Goal: Communication & Community: Ask a question

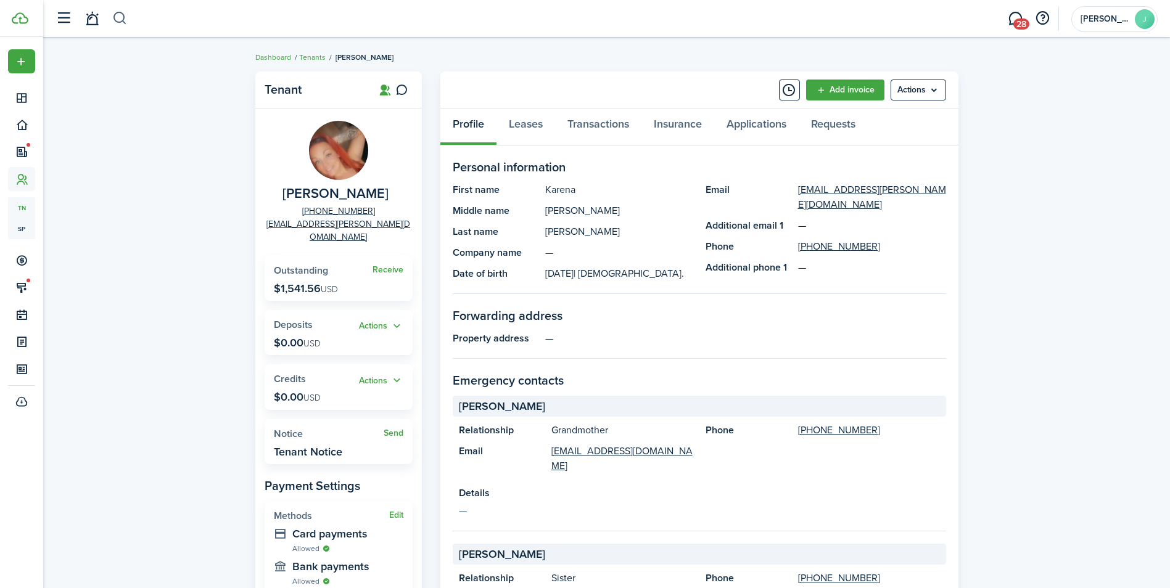
click at [125, 17] on button "button" at bounding box center [119, 18] width 15 height 21
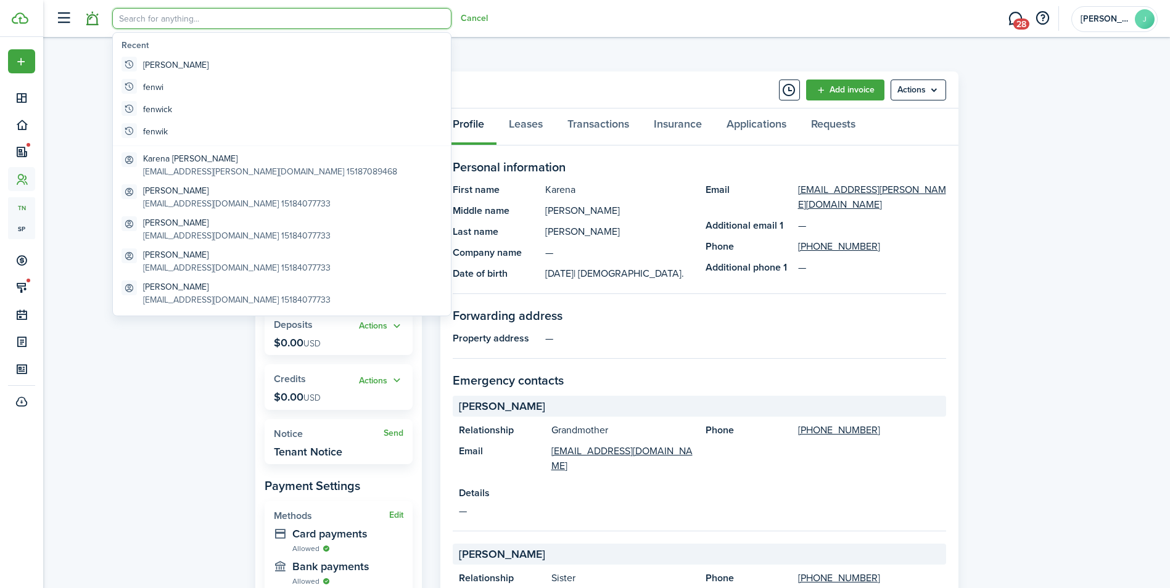
click at [96, 17] on link at bounding box center [91, 18] width 23 height 31
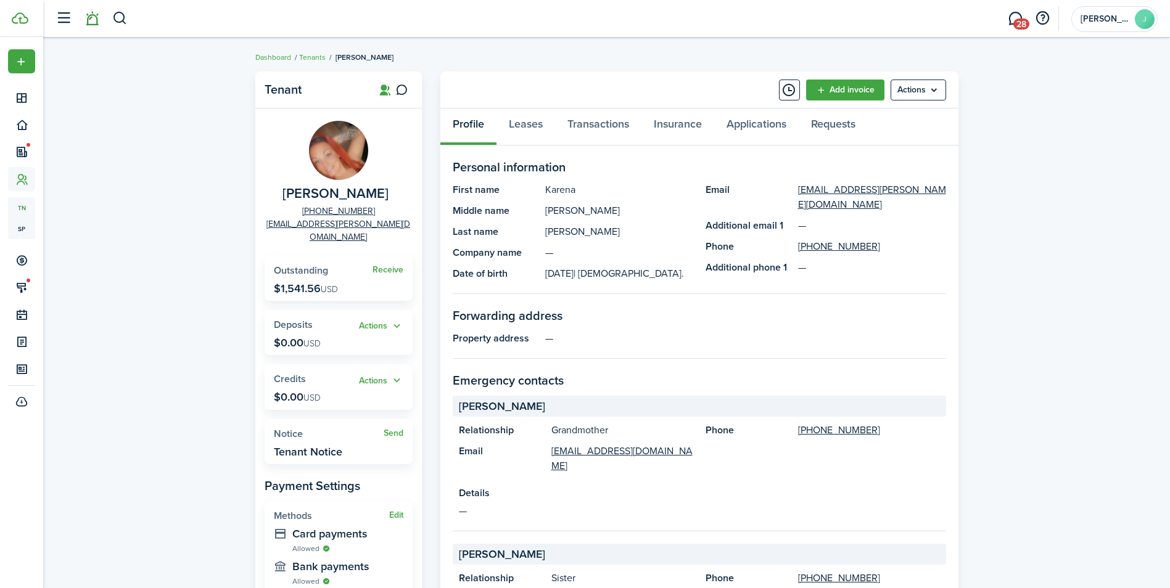
click at [95, 24] on link at bounding box center [91, 18] width 23 height 31
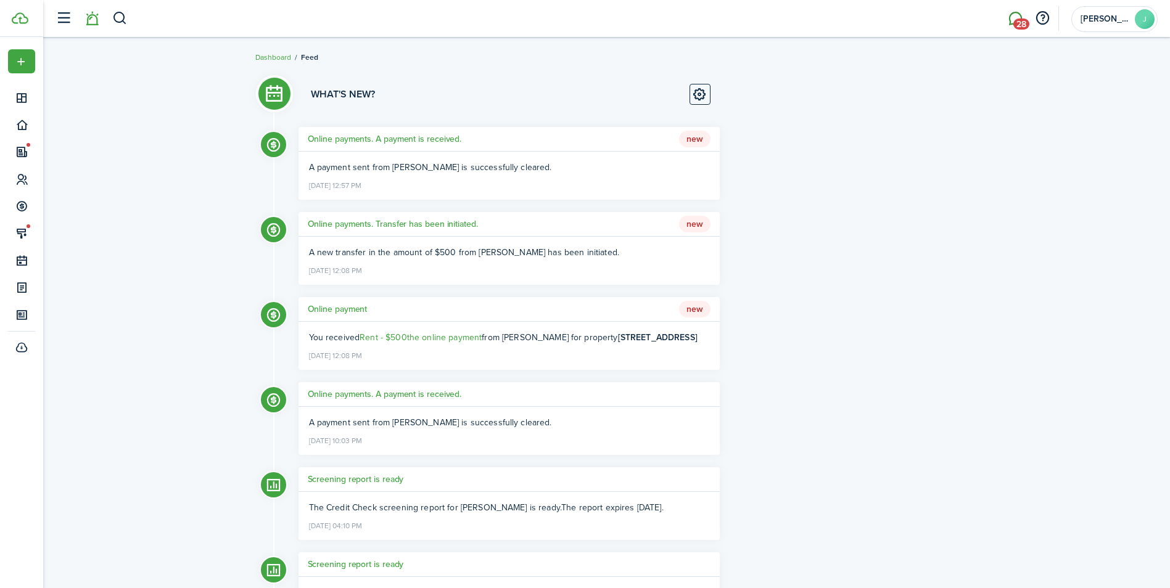
click at [1024, 23] on span "28" at bounding box center [1021, 24] width 16 height 11
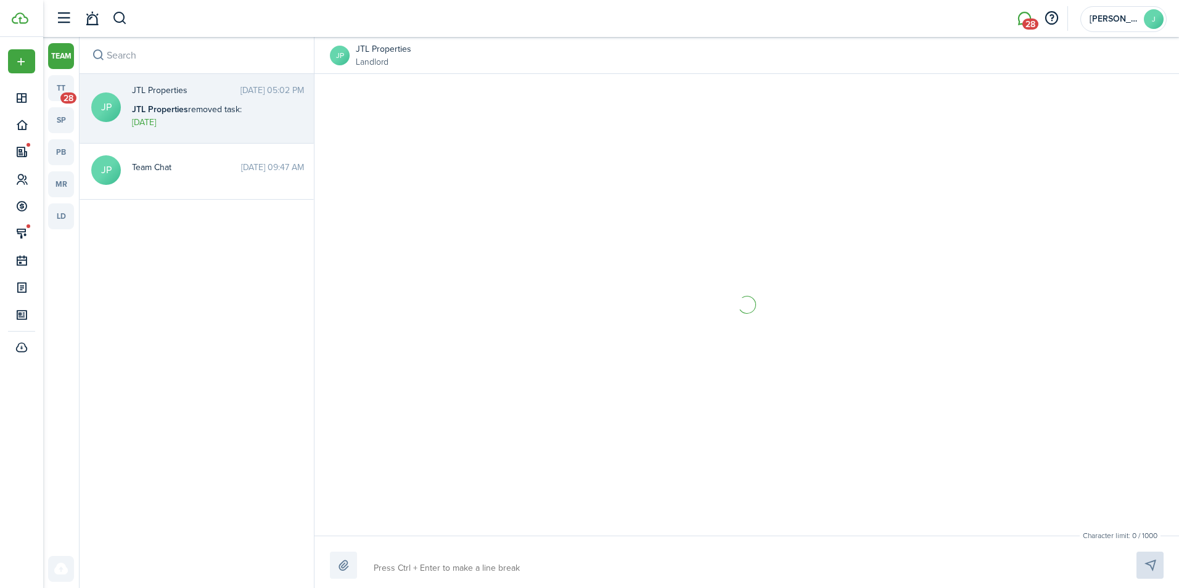
scroll to position [1522, 0]
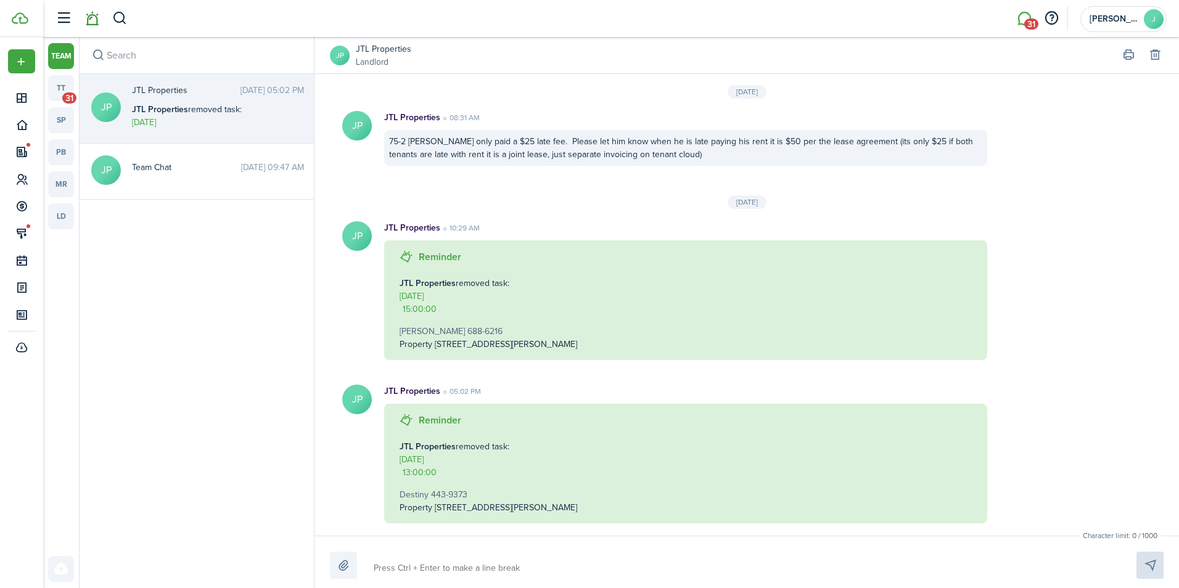
click at [95, 19] on link at bounding box center [91, 18] width 23 height 31
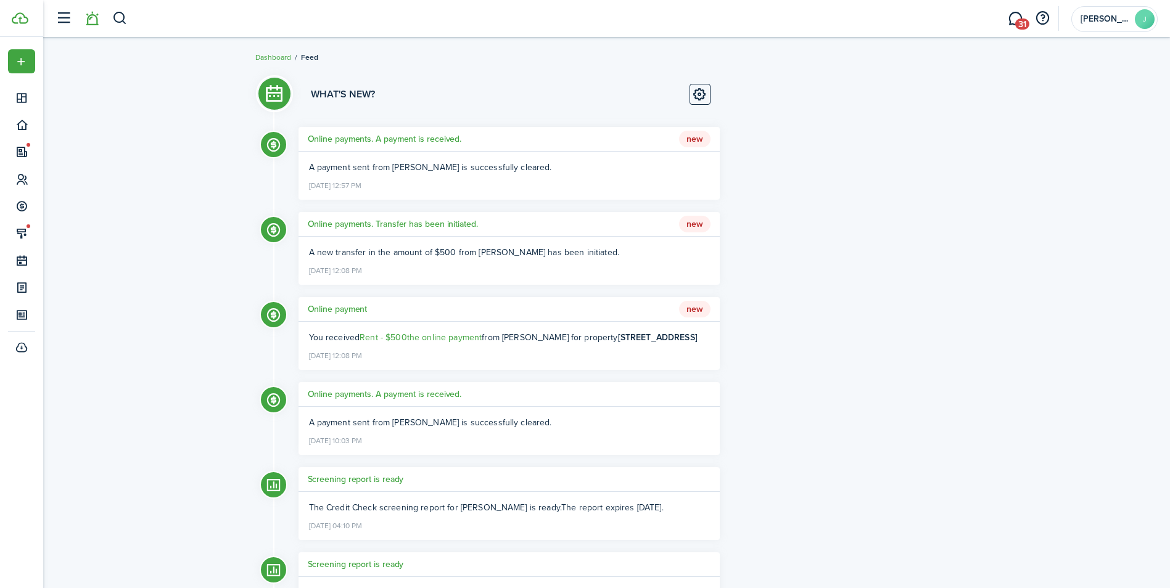
click at [686, 138] on span "New" at bounding box center [694, 139] width 31 height 17
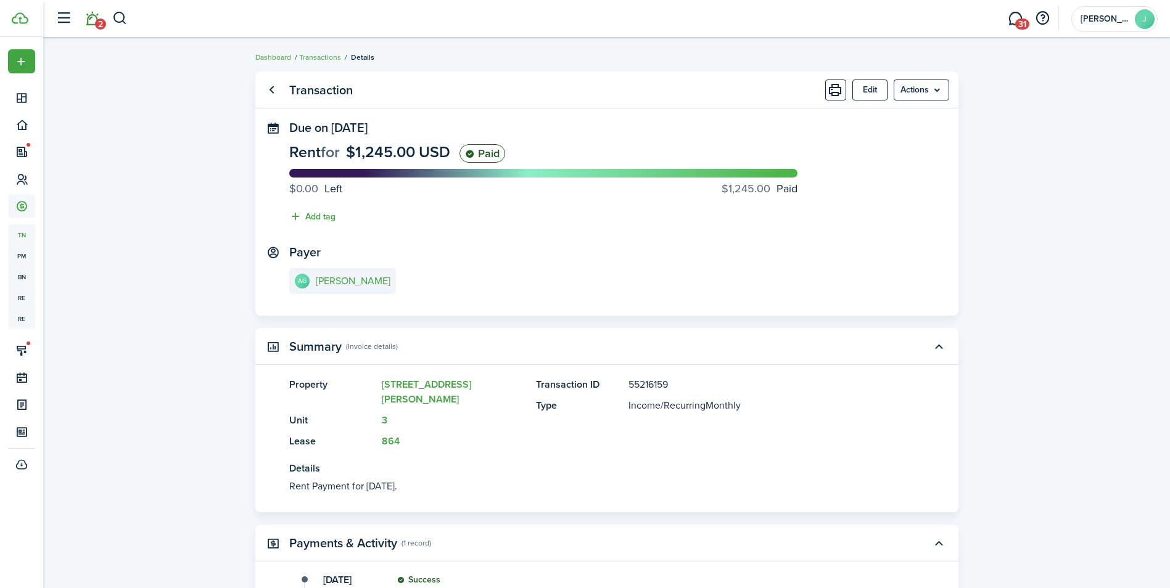
click at [96, 24] on span "2" at bounding box center [100, 24] width 11 height 11
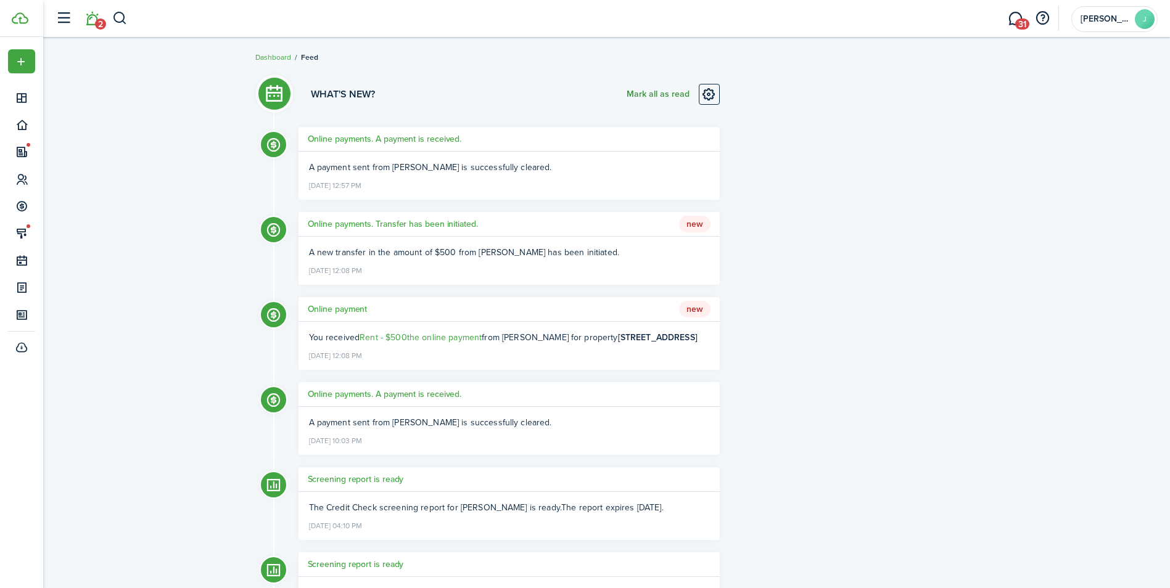
click at [635, 96] on button "Mark all as read" at bounding box center [658, 94] width 63 height 21
click at [1018, 24] on span "31" at bounding box center [1022, 24] width 14 height 11
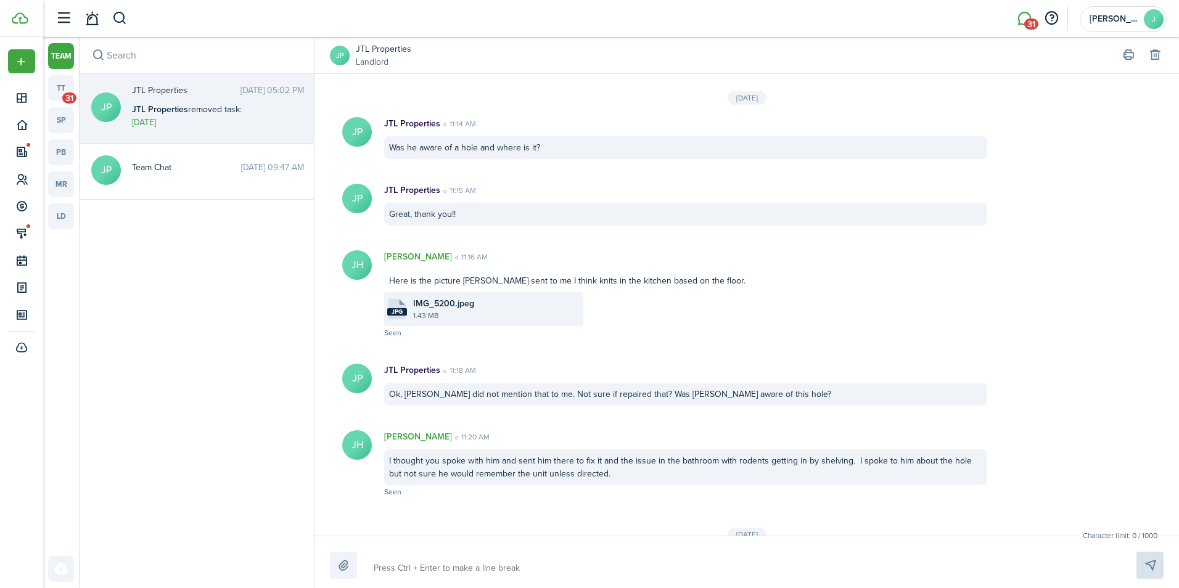
scroll to position [1522, 0]
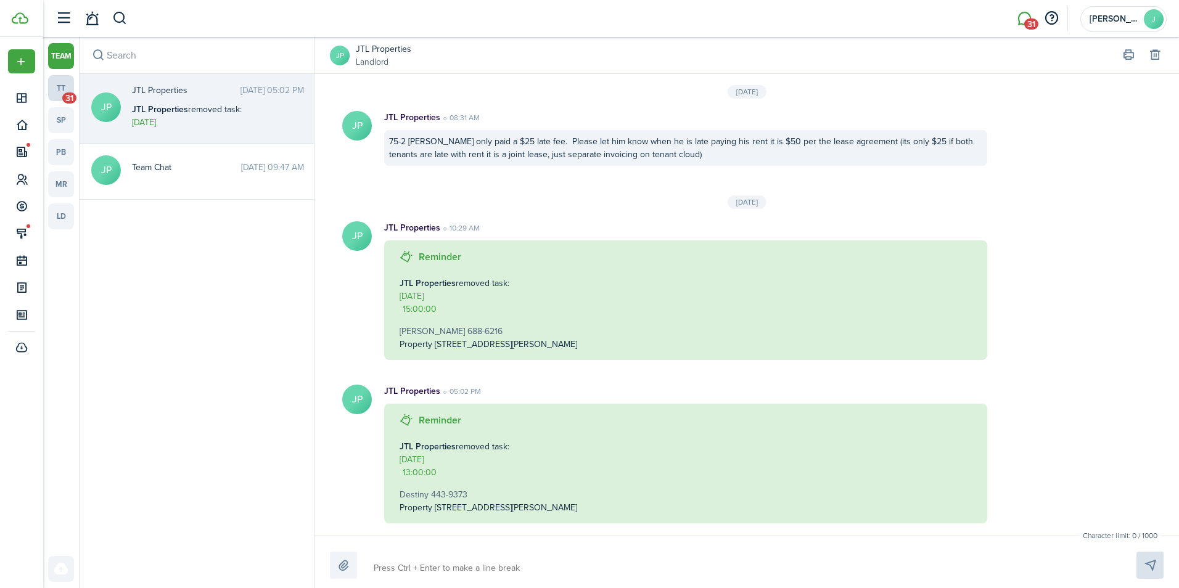
click at [62, 87] on link "tt 31" at bounding box center [61, 88] width 26 height 26
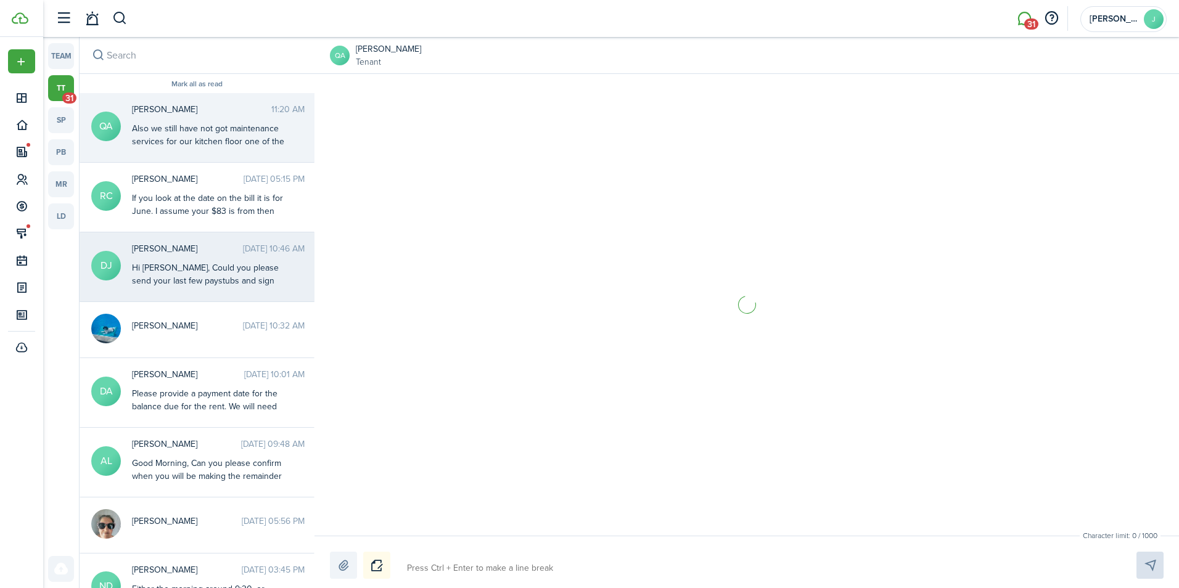
scroll to position [1024, 0]
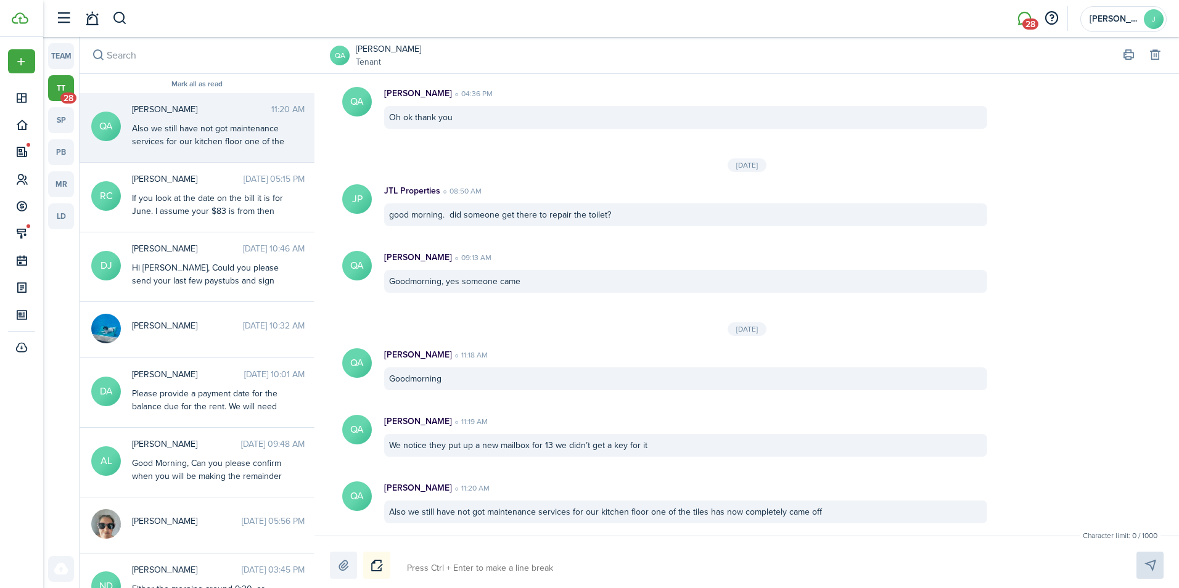
click at [414, 560] on textarea at bounding box center [757, 568] width 709 height 21
type textarea "I"
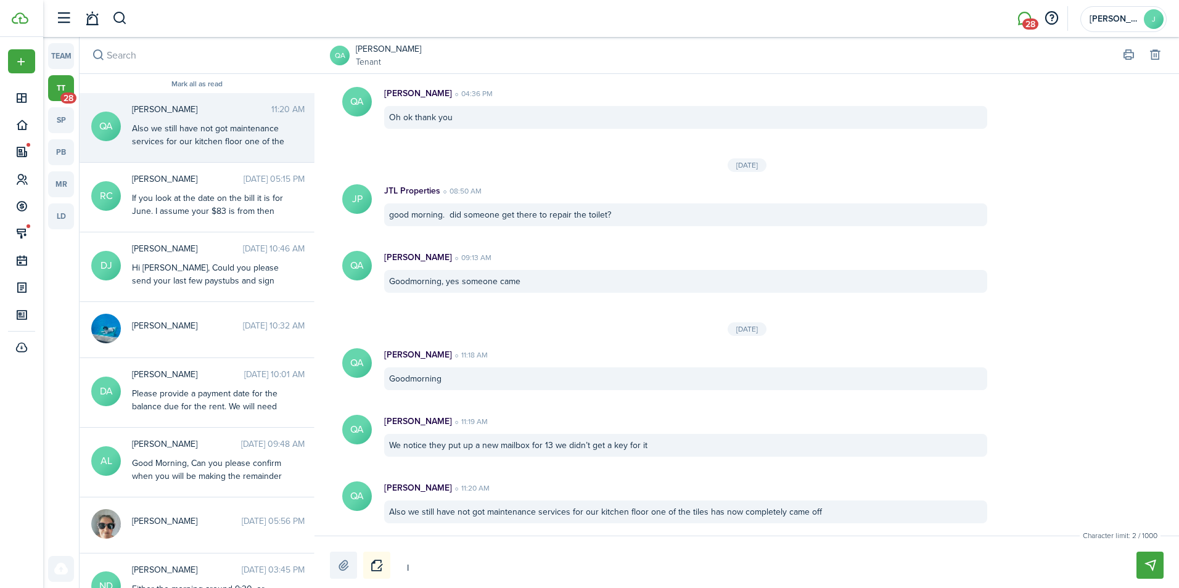
type textarea "I w"
type textarea "I wi"
type textarea "I wil"
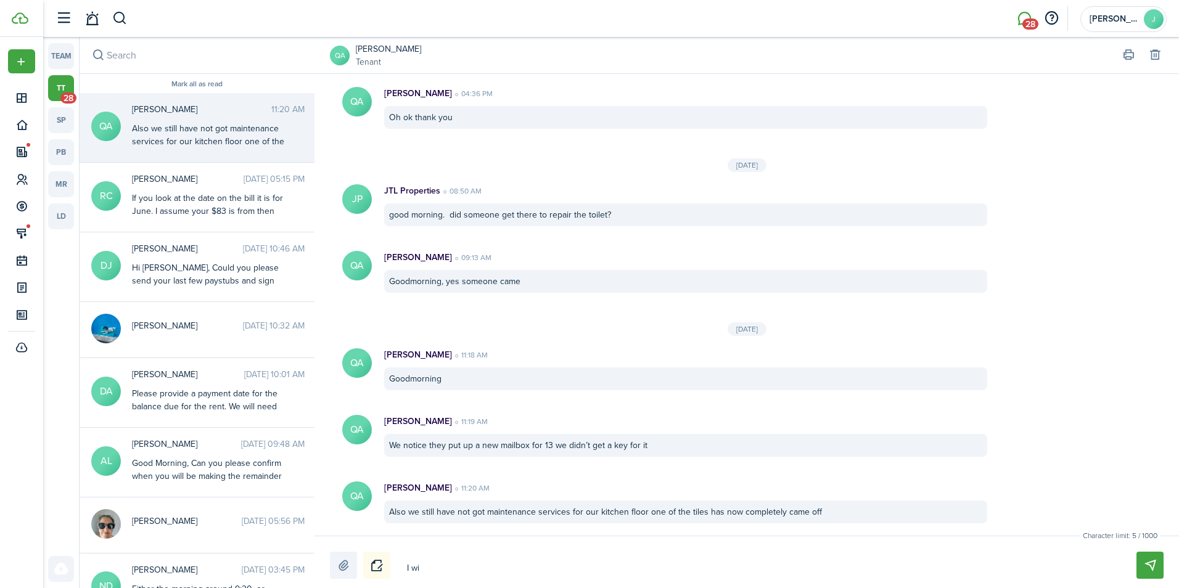
type textarea "I wil"
type textarea "I will"
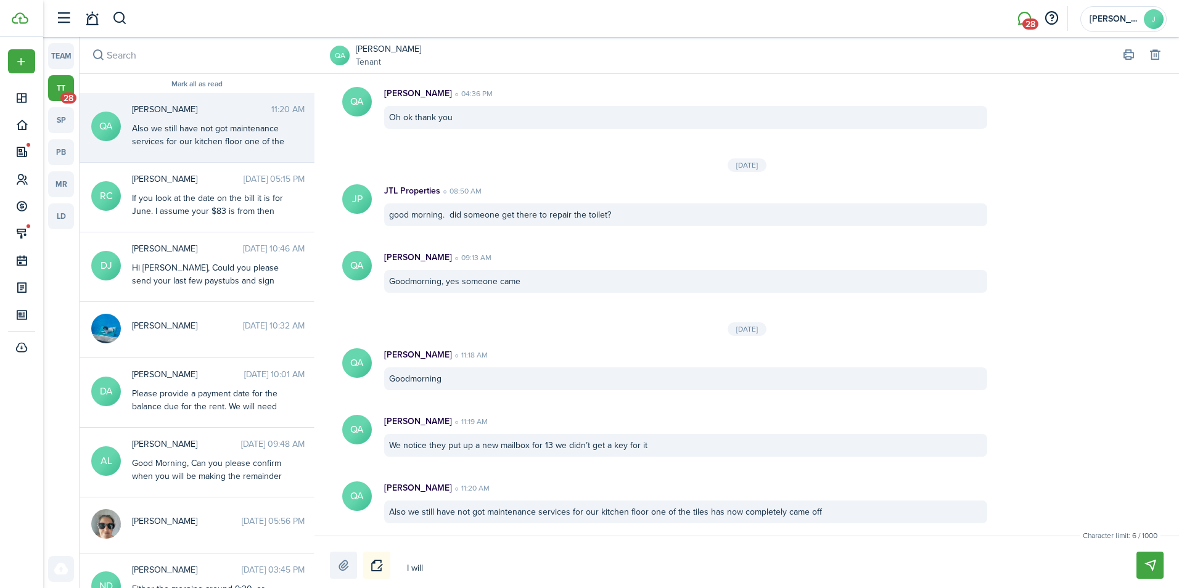
type textarea "I will c"
type textarea "I will ch"
type textarea "I will che"
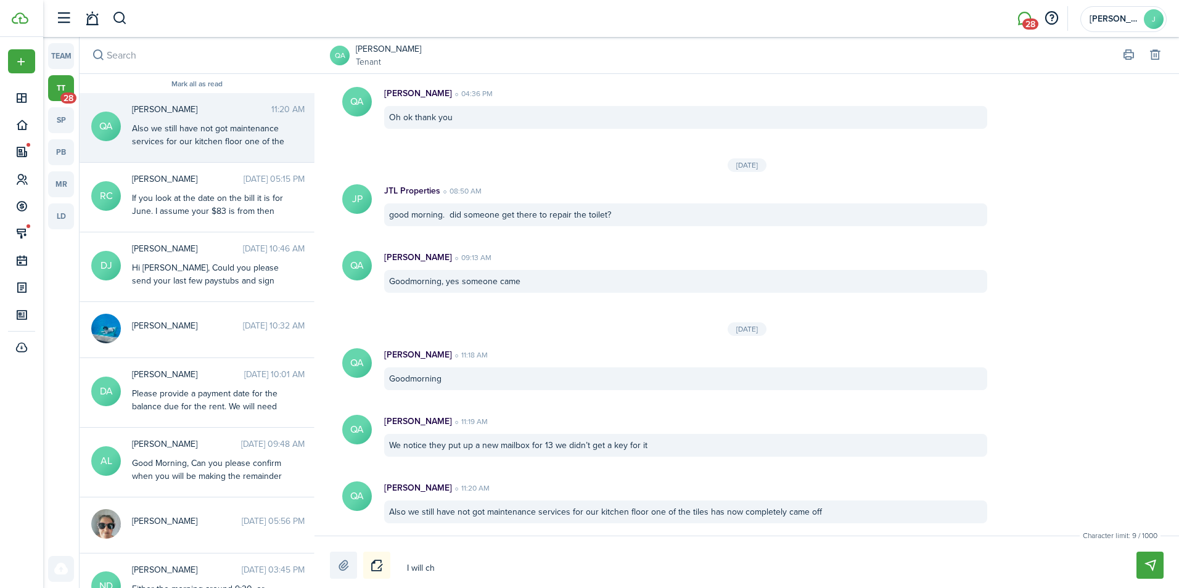
type textarea "I will che"
type textarea "I will chec"
type textarea "I will check"
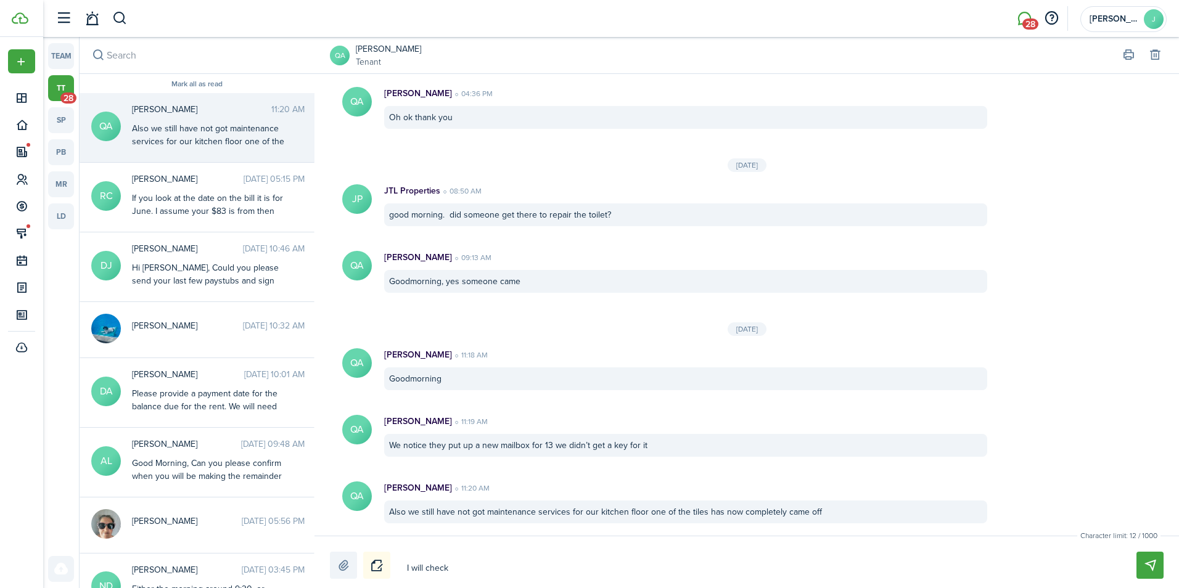
type textarea "I will check"
type textarea "I will check w"
type textarea "I will check wi"
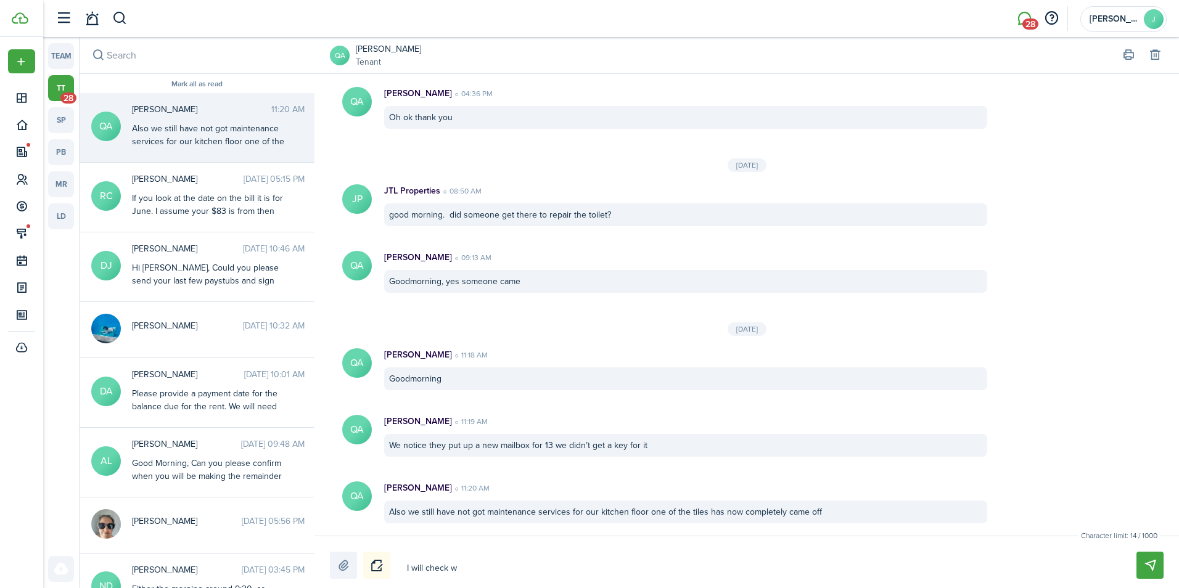
type textarea "I will check wi"
type textarea "I will check wit"
type textarea "I will check with"
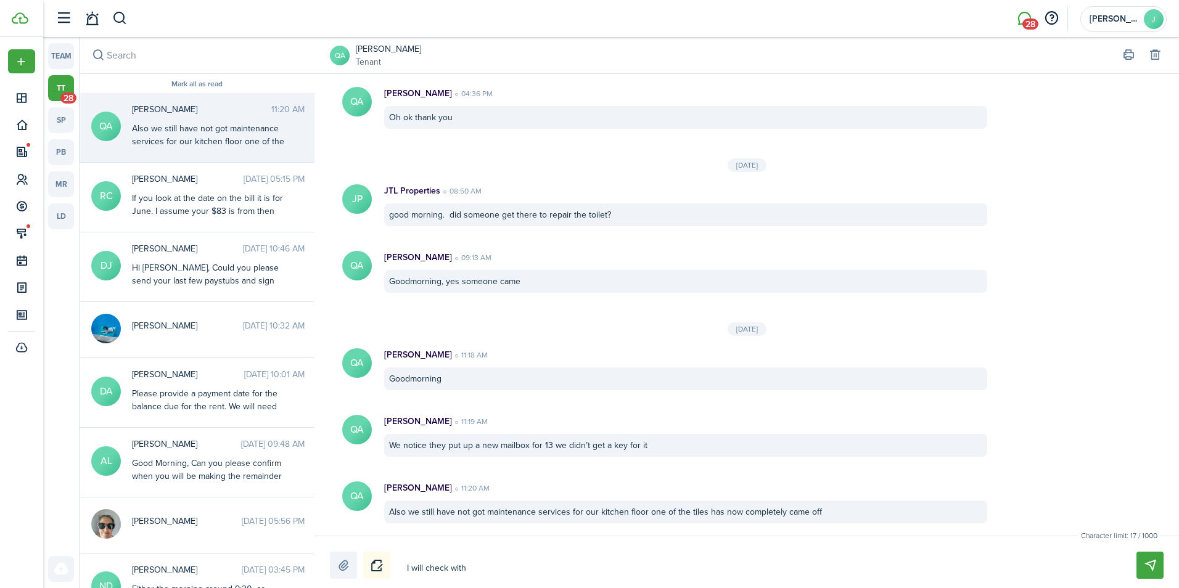
type textarea "I will check with"
type textarea "I will check with m"
type textarea "I will check with ma"
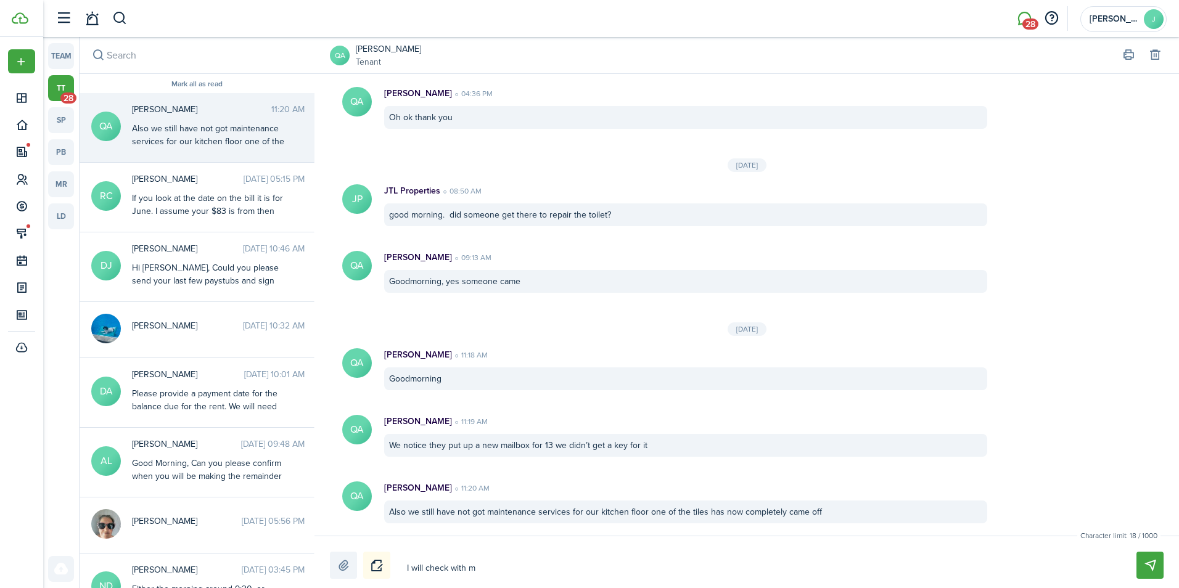
type textarea "I will check with ma"
type textarea "I will check with mai"
type textarea "I will check with main"
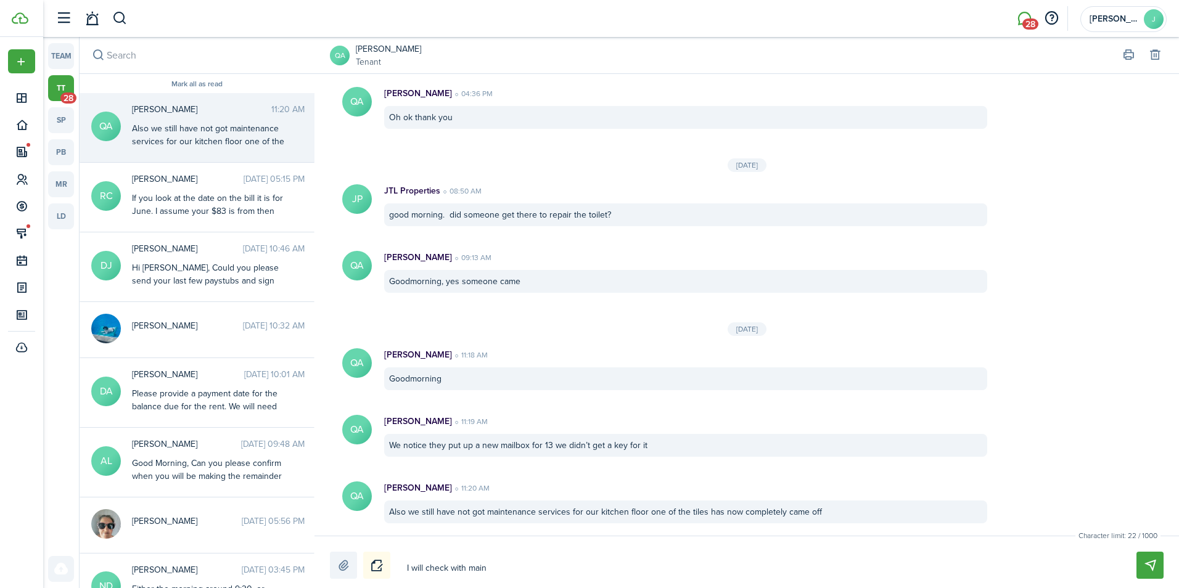
type textarea "I will check with maint"
type textarea "I will check with mainte"
type textarea "I will check with mainten"
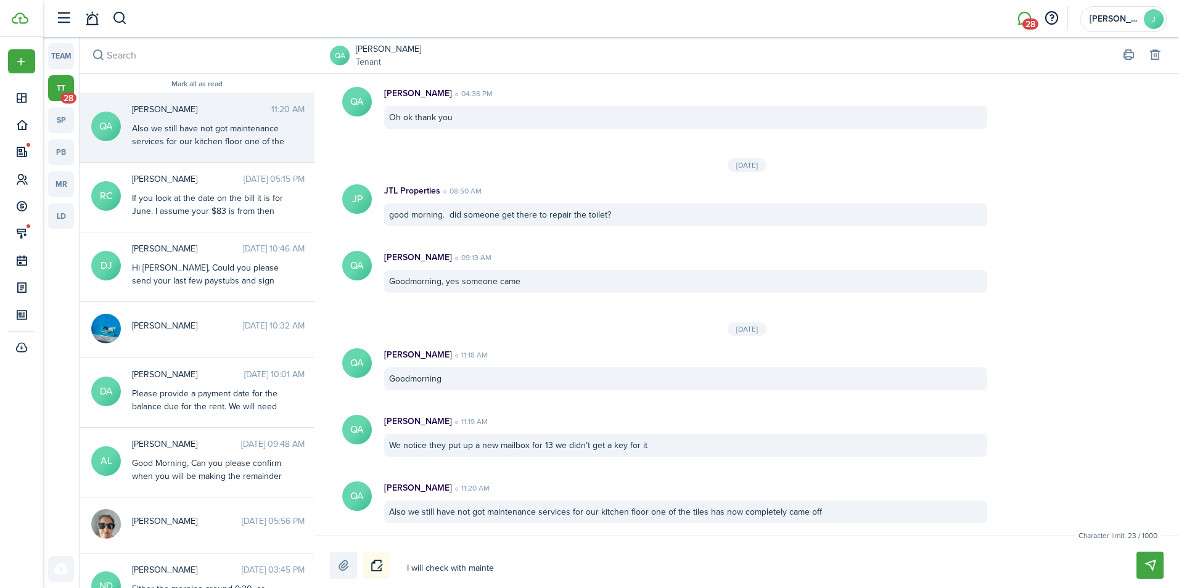
type textarea "I will check with mainten"
type textarea "I will check with maintenn"
type textarea "I will check with mainten"
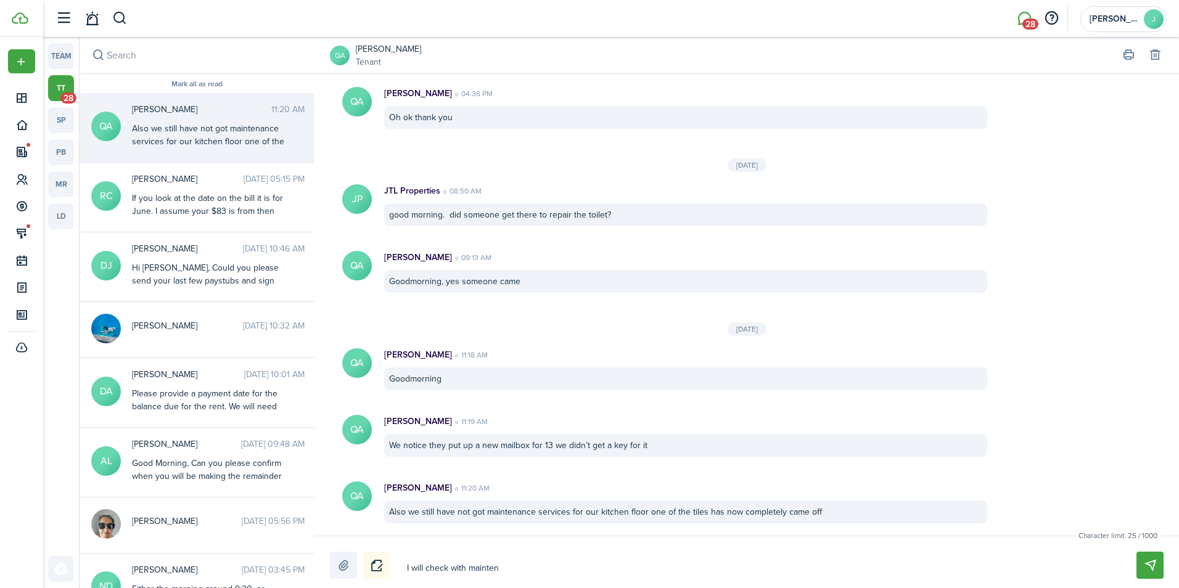
type textarea "I will check with maintena"
type textarea "I will check with maintenan"
type textarea "I will check with maintenanc"
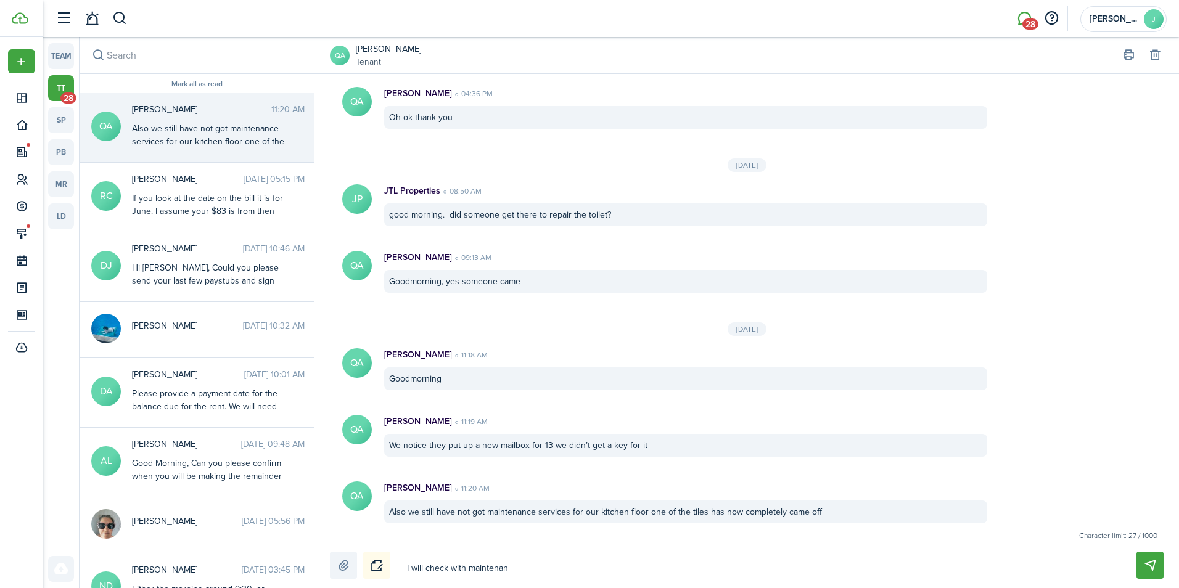
type textarea "I will check with maintenanc"
type textarea "I will check with maintenance"
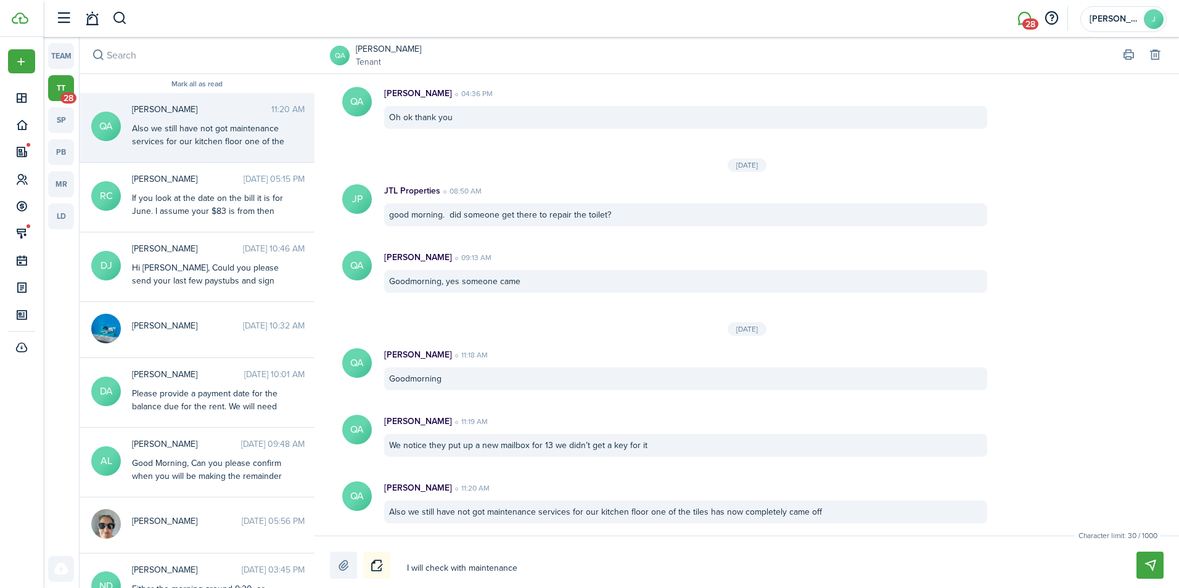
type textarea "I will check with maintenance a"
type textarea "I will check with maintenance an"
type textarea "I will check with maintenance and"
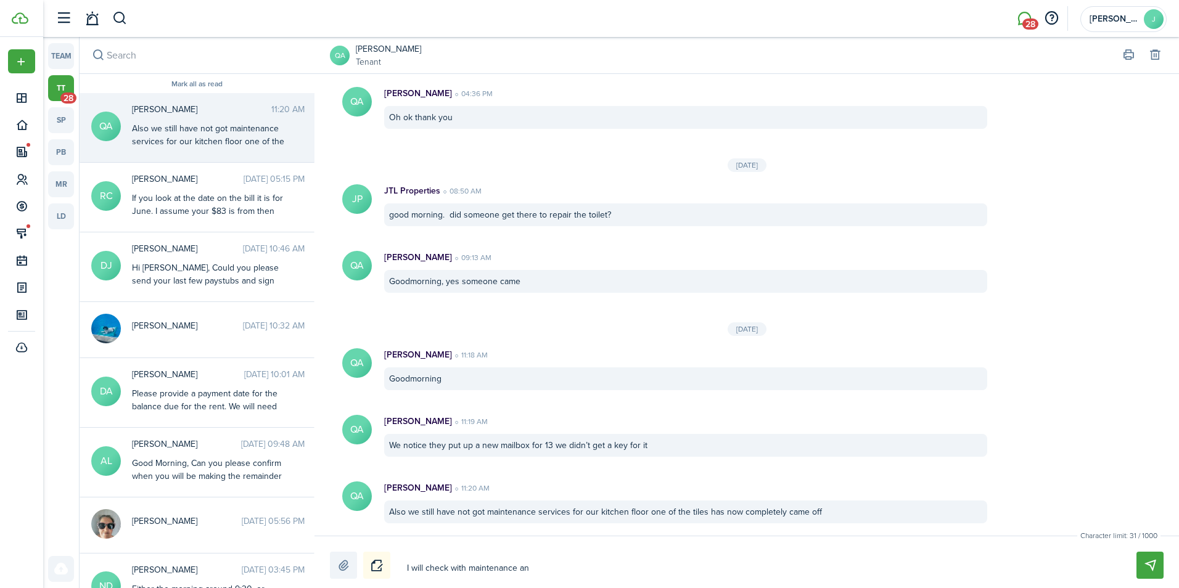
type textarea "I will check with maintenance and"
type textarea "I will check with maintenance and h"
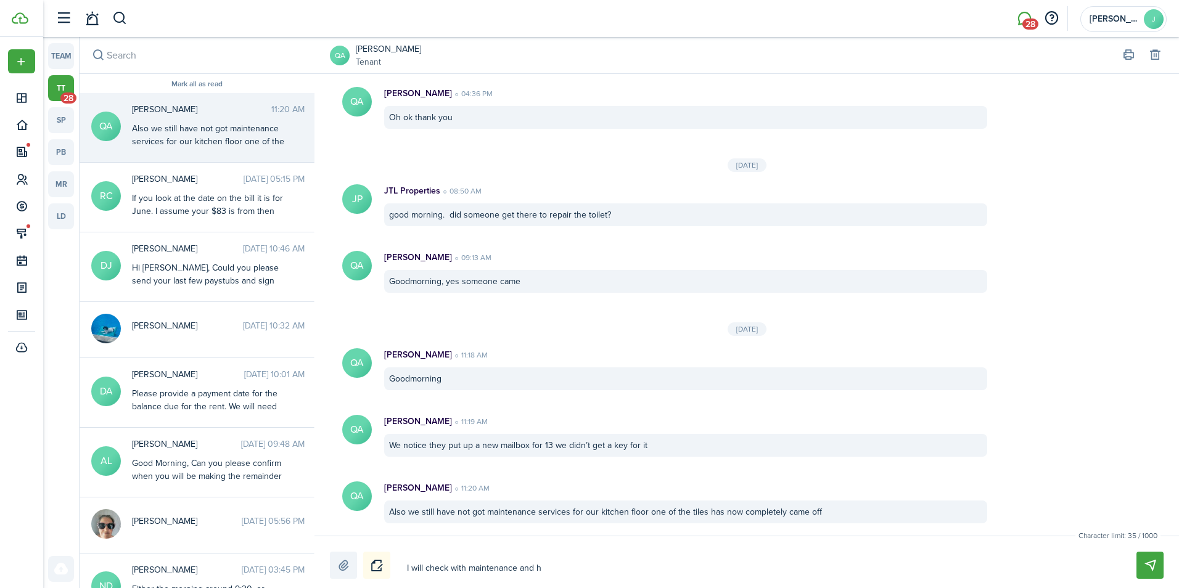
type textarea "I will check with maintenance and ha"
type textarea "I will check with maintenance and hav"
type textarea "I will check with maintenance and have"
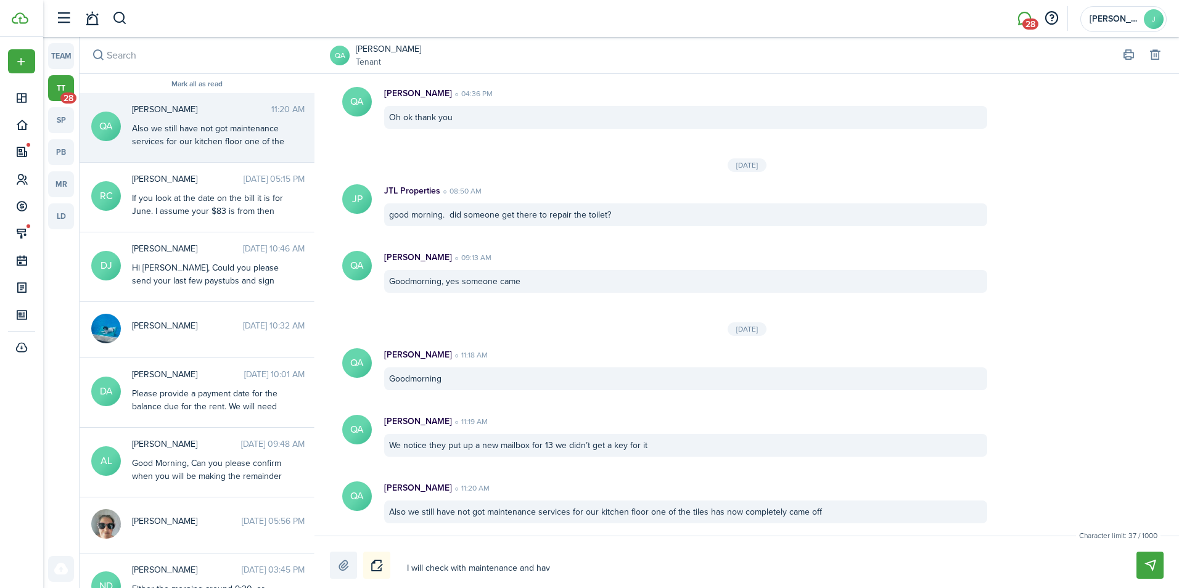
type textarea "I will check with maintenance and have"
type textarea "I will check with maintenance and have h"
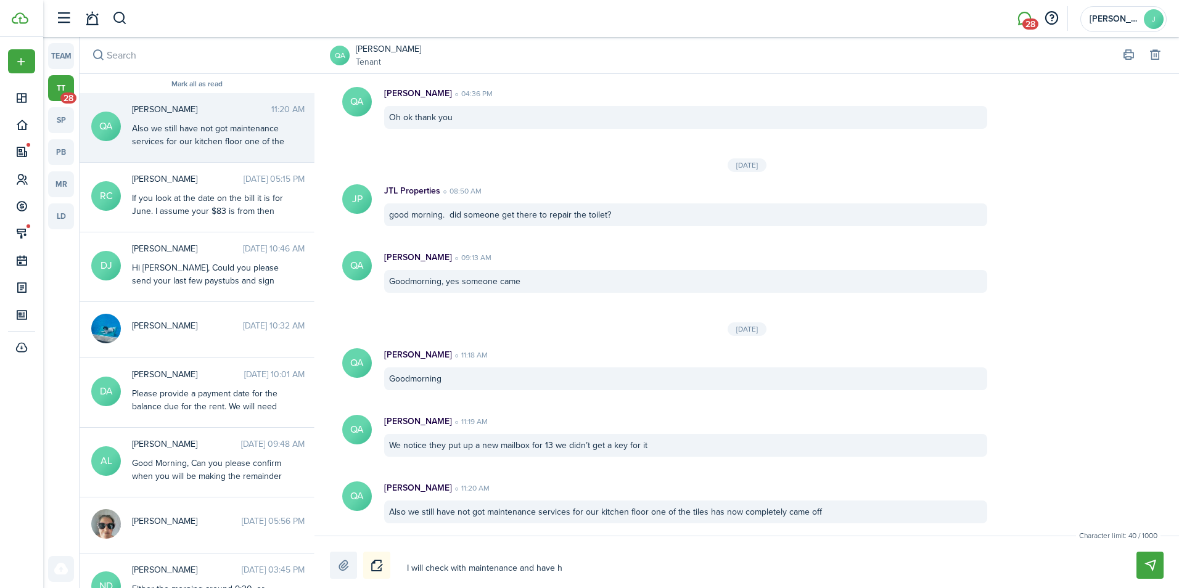
type textarea "I will check with maintenance and have hi"
type textarea "I will check with maintenance and have him"
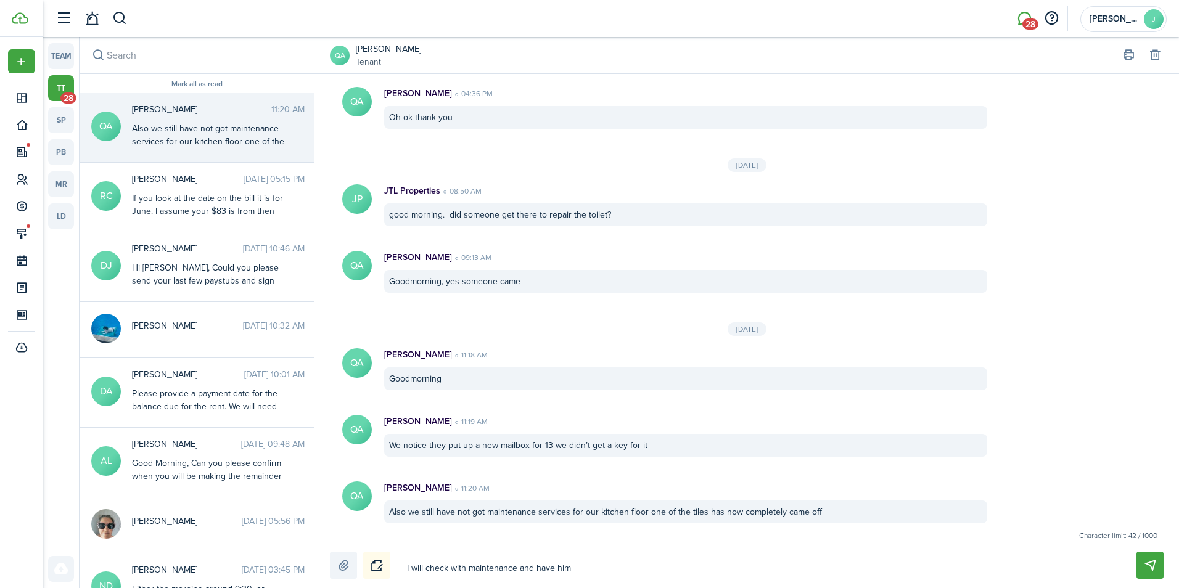
type textarea "I will check with maintenance and have him"
type textarea "I will check with maintenance and have him g"
type textarea "I will check with maintenance and have him ge"
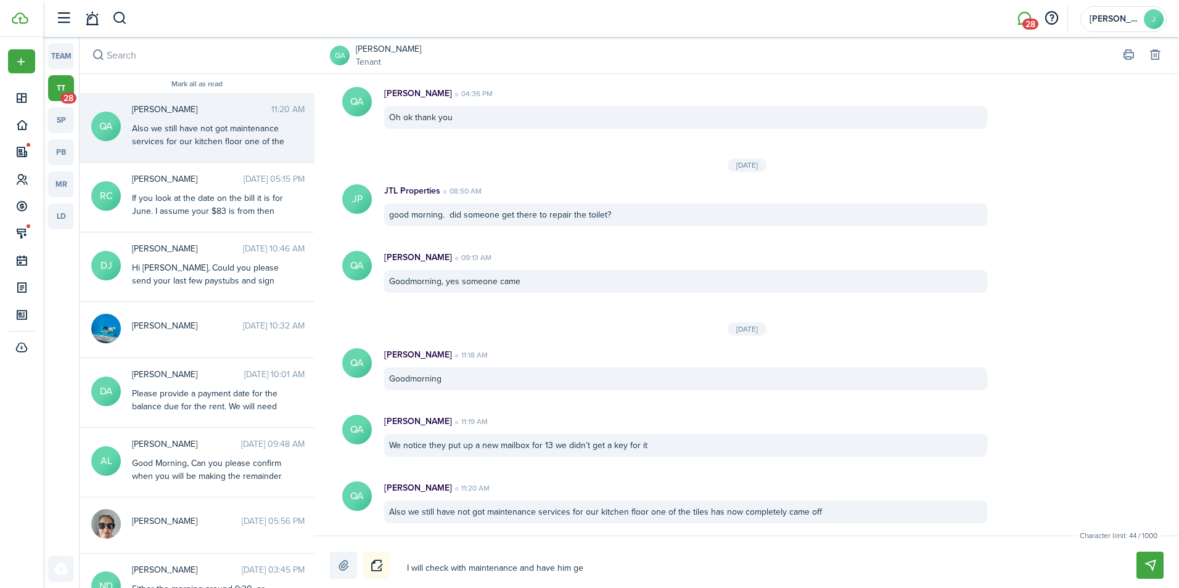
type textarea "I will check with maintenance and have him get"
type textarea "I will check with maintenance and have him get y"
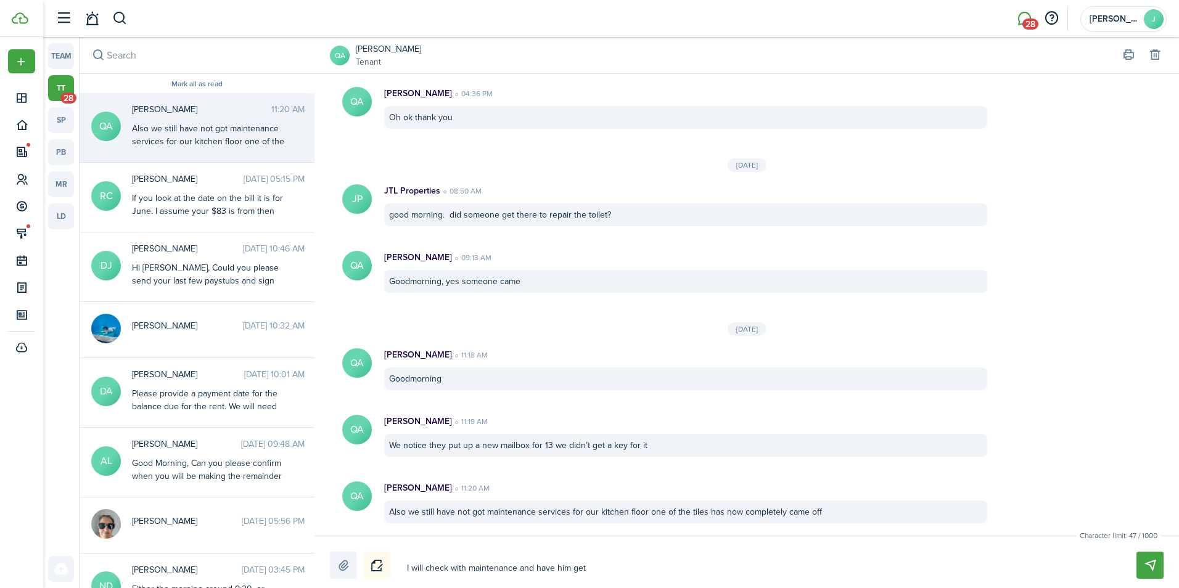
type textarea "I will check with maintenance and have him get y"
type textarea "I will check with maintenance and have him get yo"
type textarea "I will check with maintenance and have him get you"
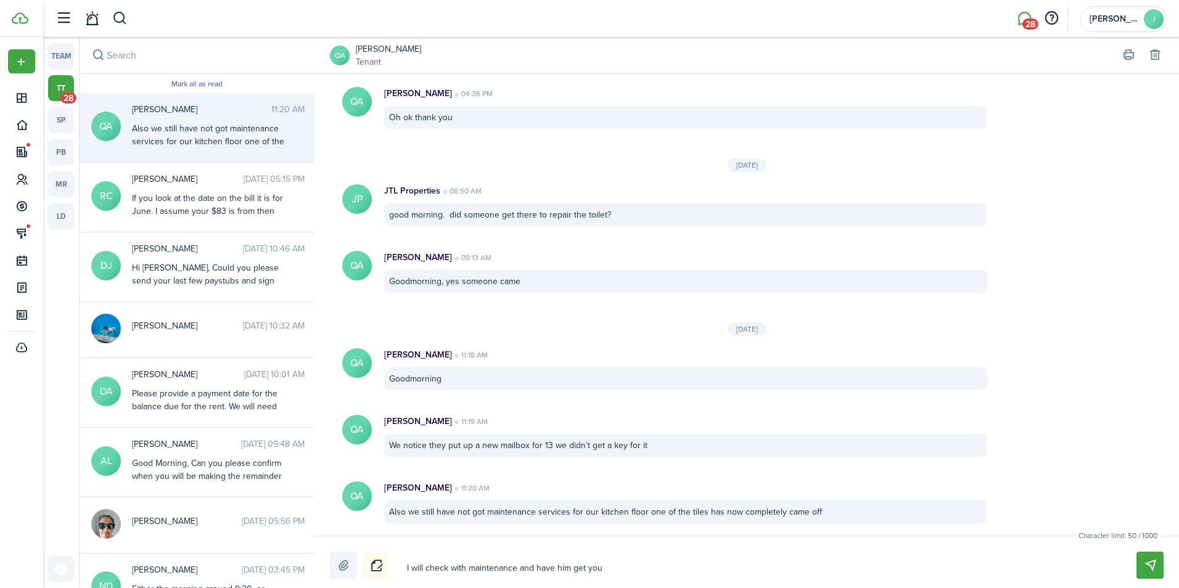
type textarea "I will check with maintenance and have him get you"
type textarea "I will check with maintenance and have him get you t"
type textarea "I will check with maintenance and have him get you th"
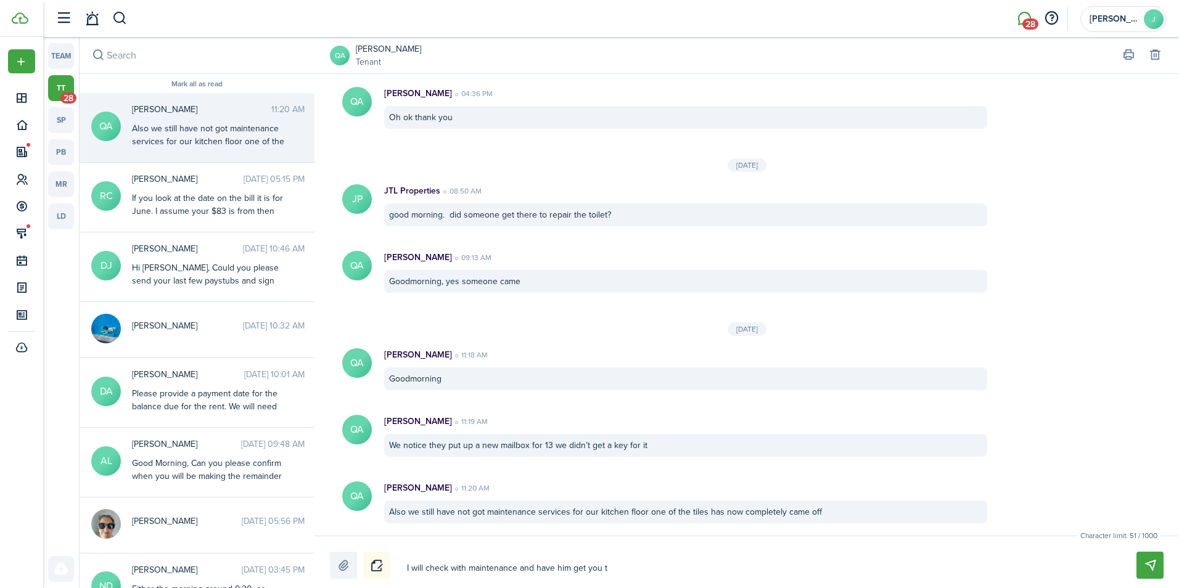
type textarea "I will check with maintenance and have him get you th"
type textarea "I will check with maintenance and have him get you the"
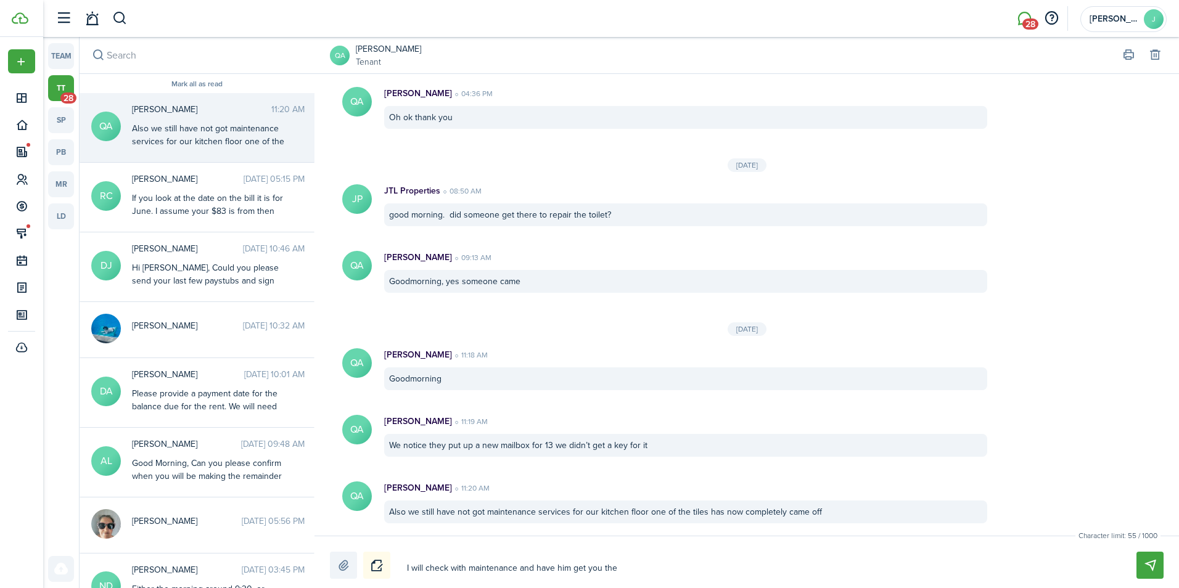
type textarea "I will check with maintenance and have him get you the k"
type textarea "I will check with maintenance and have him get you the ke"
type textarea "I will check with maintenance and have him get you the key"
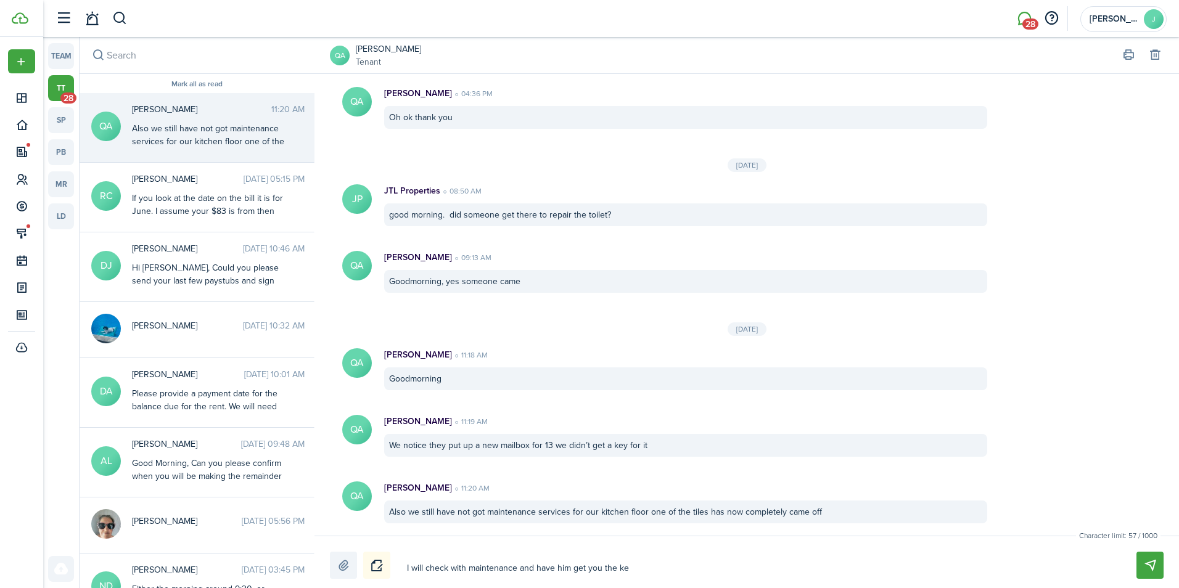
type textarea "I will check with maintenance and have him get you the key"
type textarea "I will check with maintenance and have him get you the key."
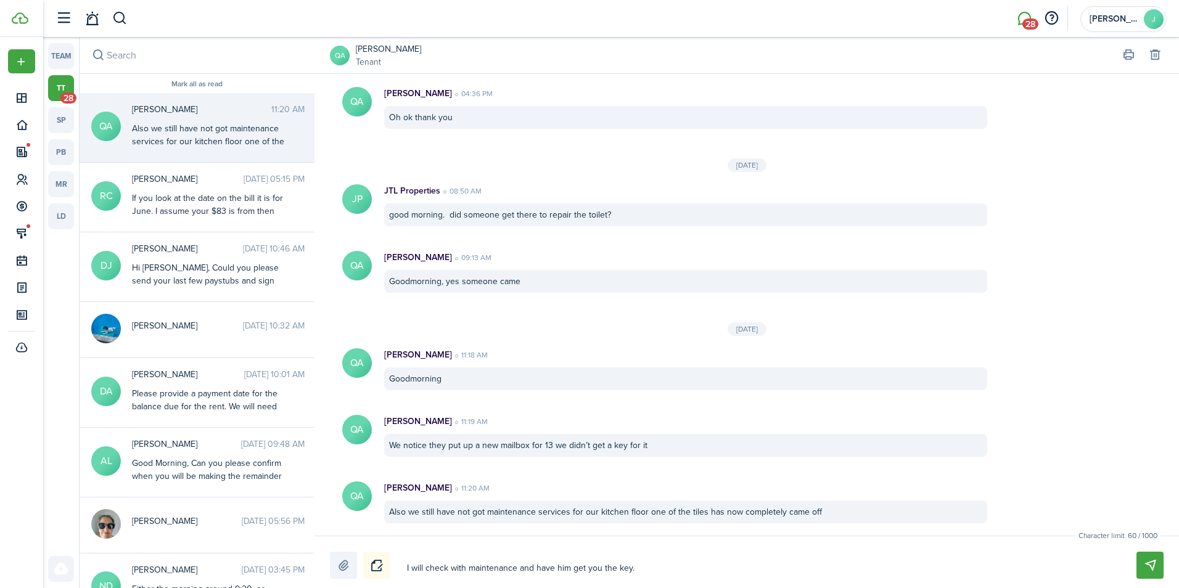
type textarea "I will check with maintenance and have him get you the key. P"
type textarea "I will check with maintenance and have him get you the key. Pl"
type textarea "I will check with maintenance and have him get you the key. Ple"
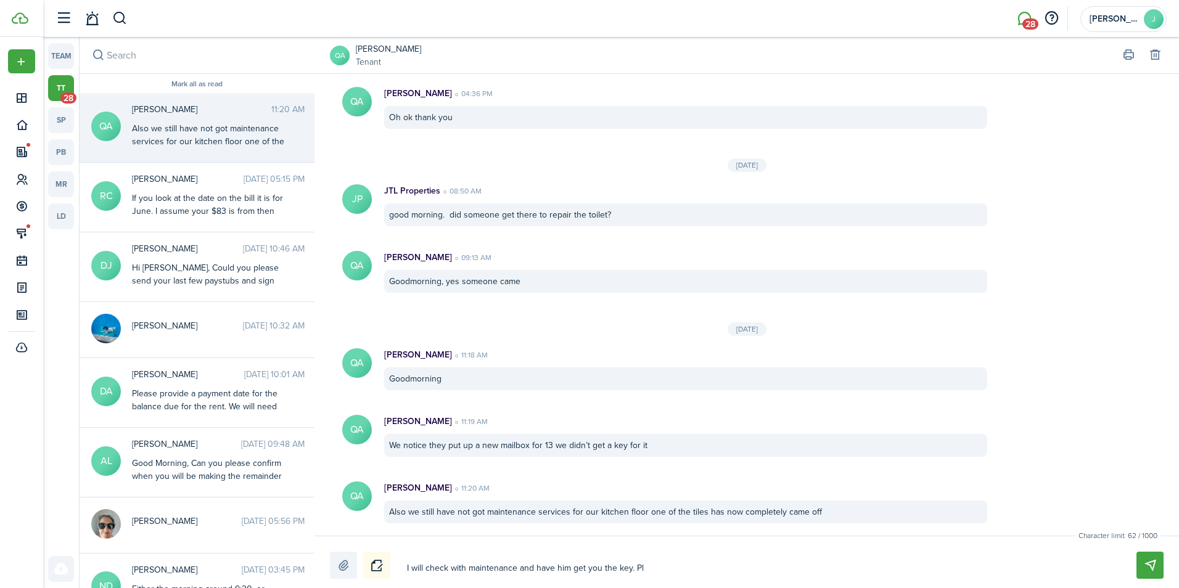
type textarea "I will check with maintenance and have him get you the key. Ple"
type textarea "I will check with maintenance and have him get you the key. [GEOGRAPHIC_DATA]"
type textarea "I will check with maintenance and have him get you the key. Pleas"
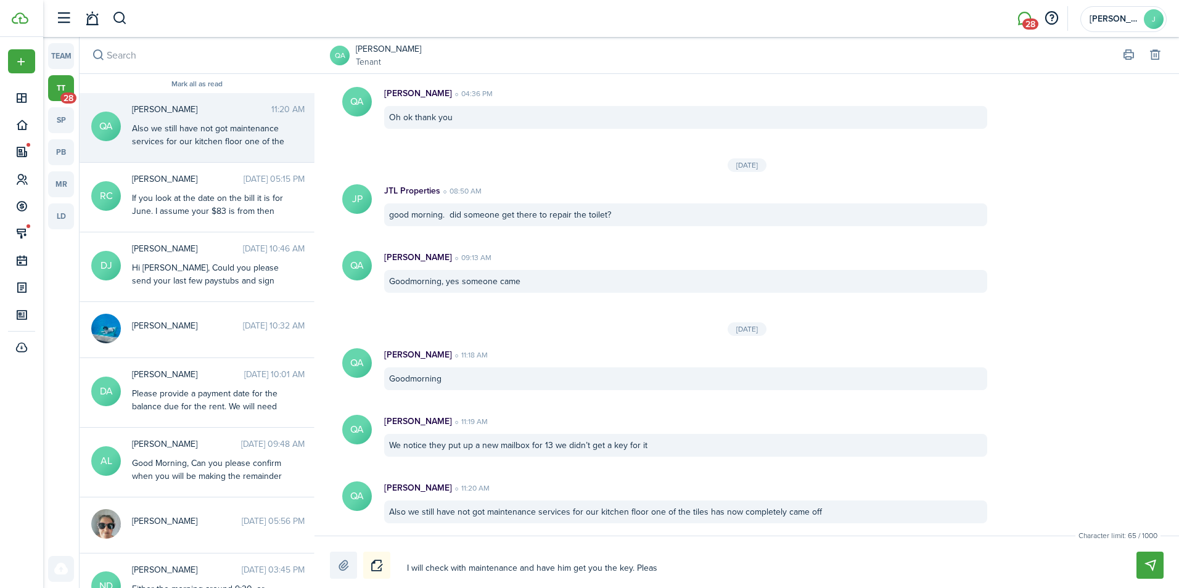
type textarea "I will check with maintenance and have him get you the key. Please"
type textarea "I will check with maintenance and have him get you the key. Please s"
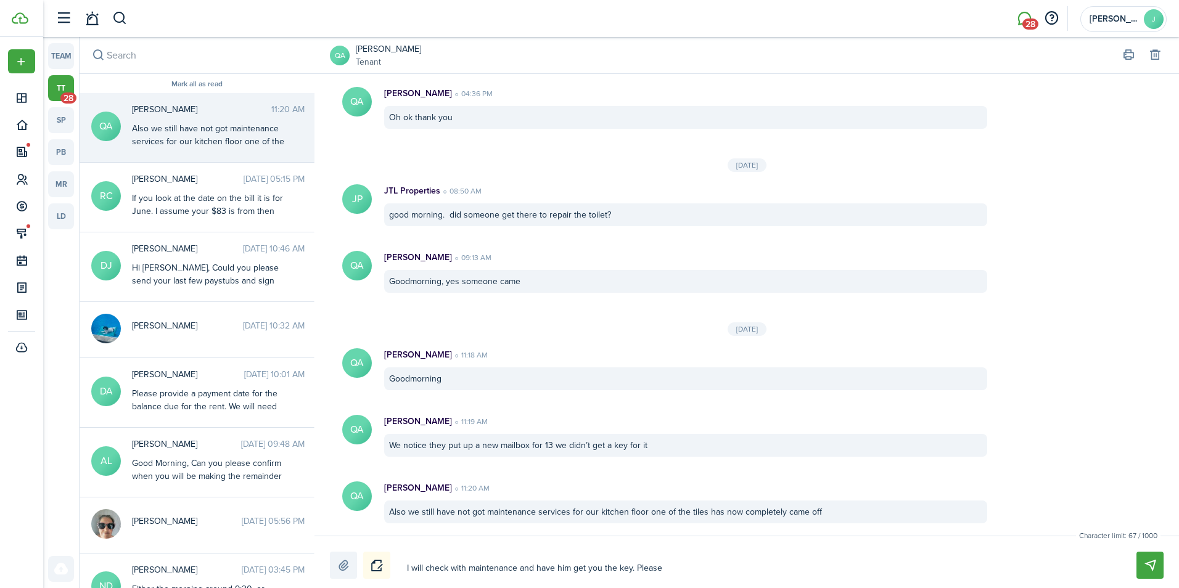
type textarea "I will check with maintenance and have him get you the key. Please s"
type textarea "I will check with maintenance and have him get you the key. Please se"
type textarea "I will check with maintenance and have him get you the key. Please sen"
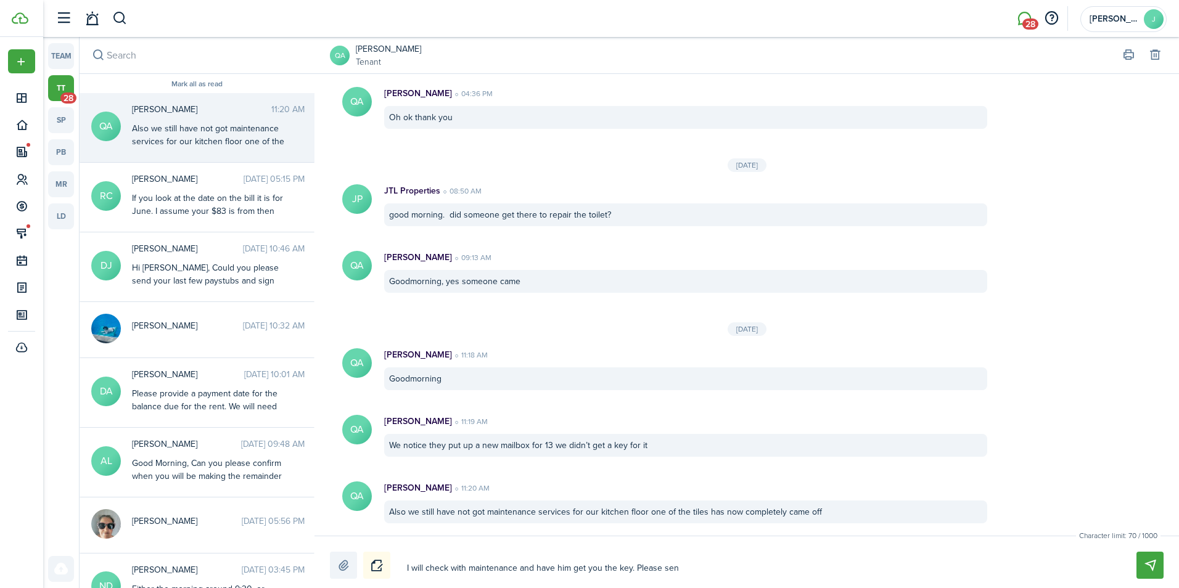
type textarea "I will check with maintenance and have him get you the key. Please send"
type textarea "I will check with maintenance and have him get you the key. Please send m"
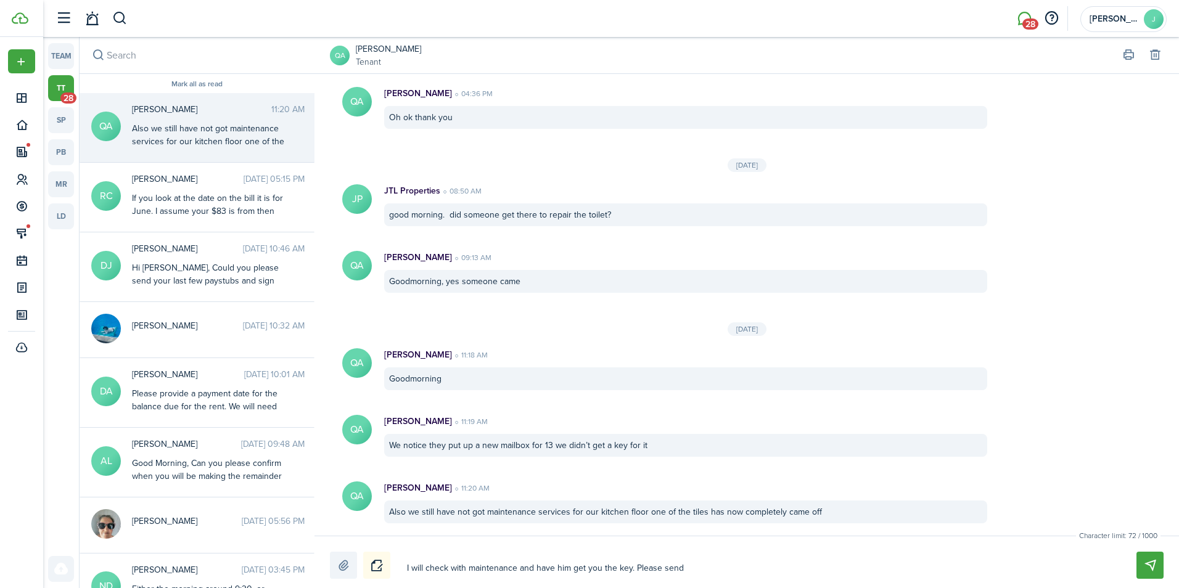
type textarea "I will check with maintenance and have him get you the key. Please send m"
type textarea "I will check with maintenance and have him get you the key. Please send me"
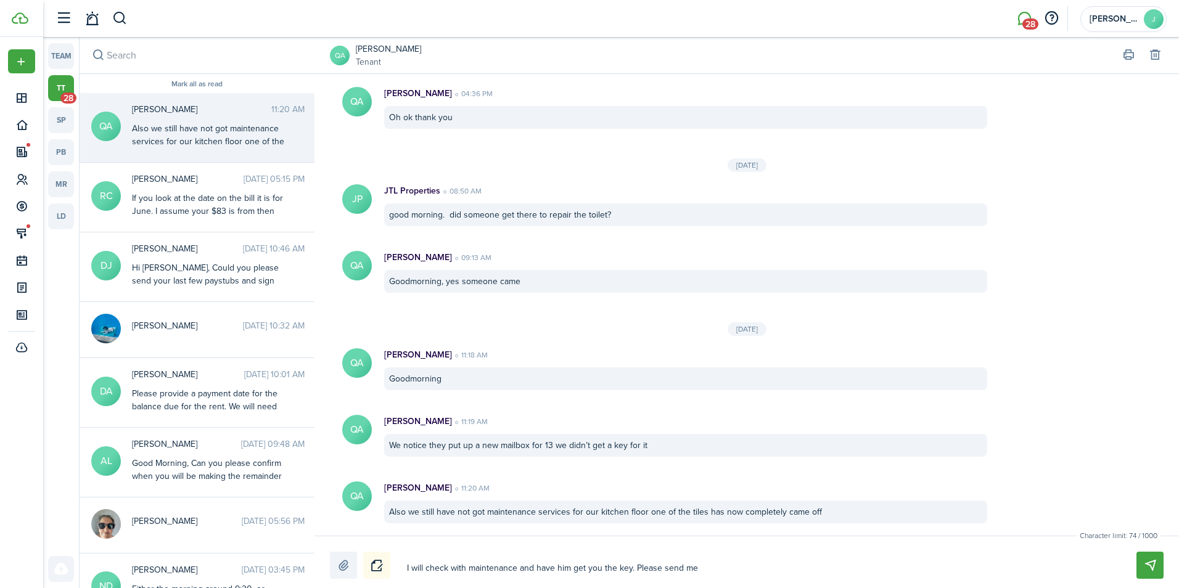
type textarea "I will check with maintenance and have him get you the key. Please send me s"
type textarea "I will check with maintenance and have him get you the key. Please send me so"
type textarea "I will check with maintenance and have him get you the key. Please send me soe"
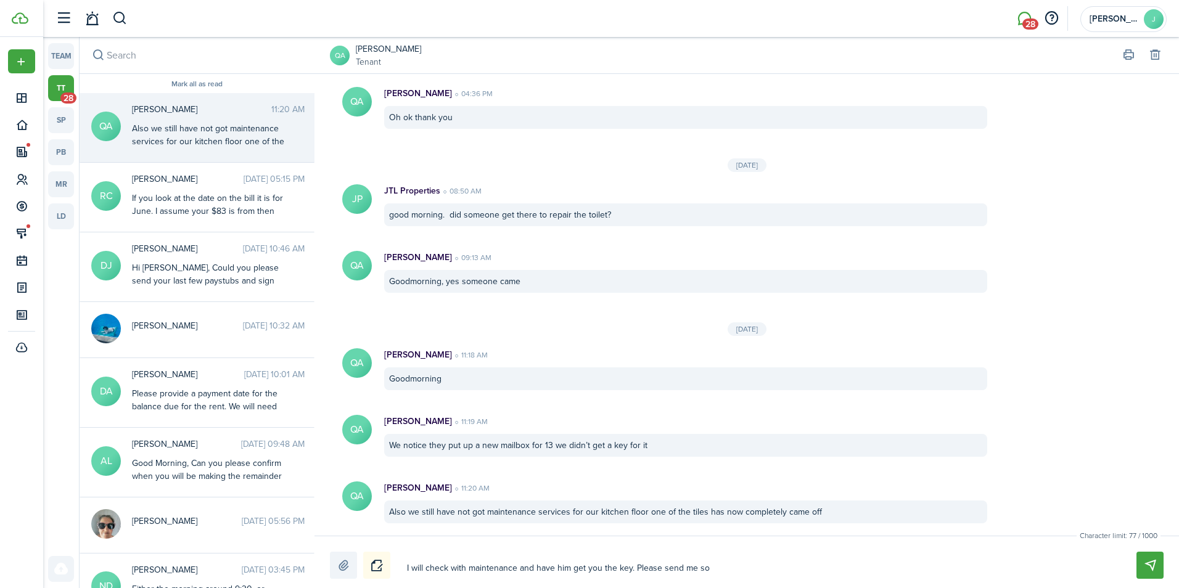
type textarea "I will check with maintenance and have him get you the key. Please send me soe"
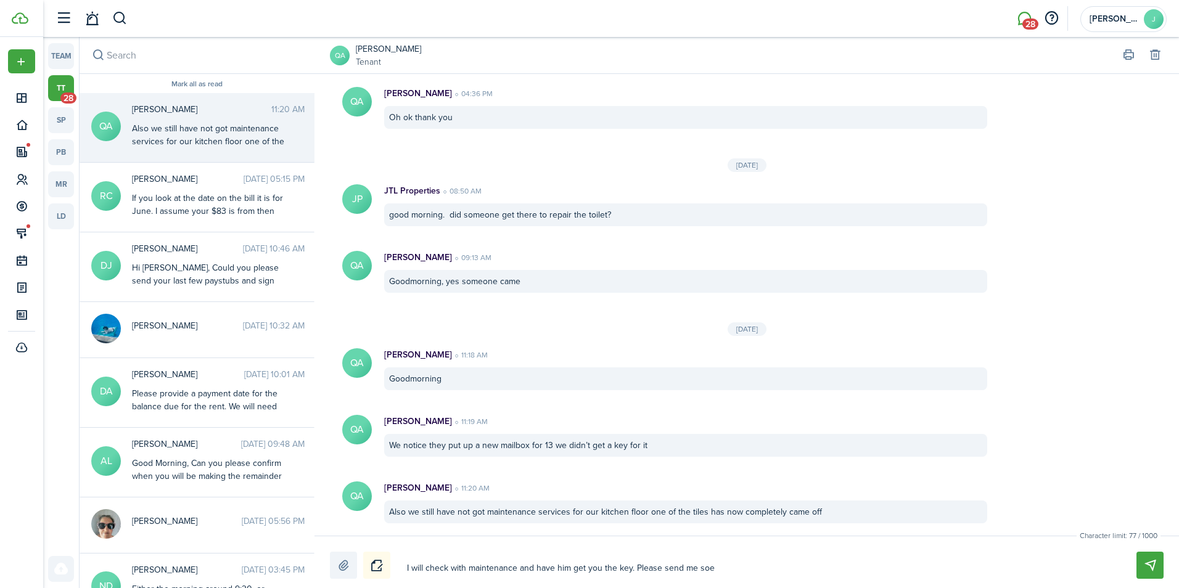
type textarea "I will check with maintenance and have him get you the key. Please send me so"
type textarea "I will check with maintenance and have him get you the key. Please send me som"
type textarea "I will check with maintenance and have him get you the key. Please send me some"
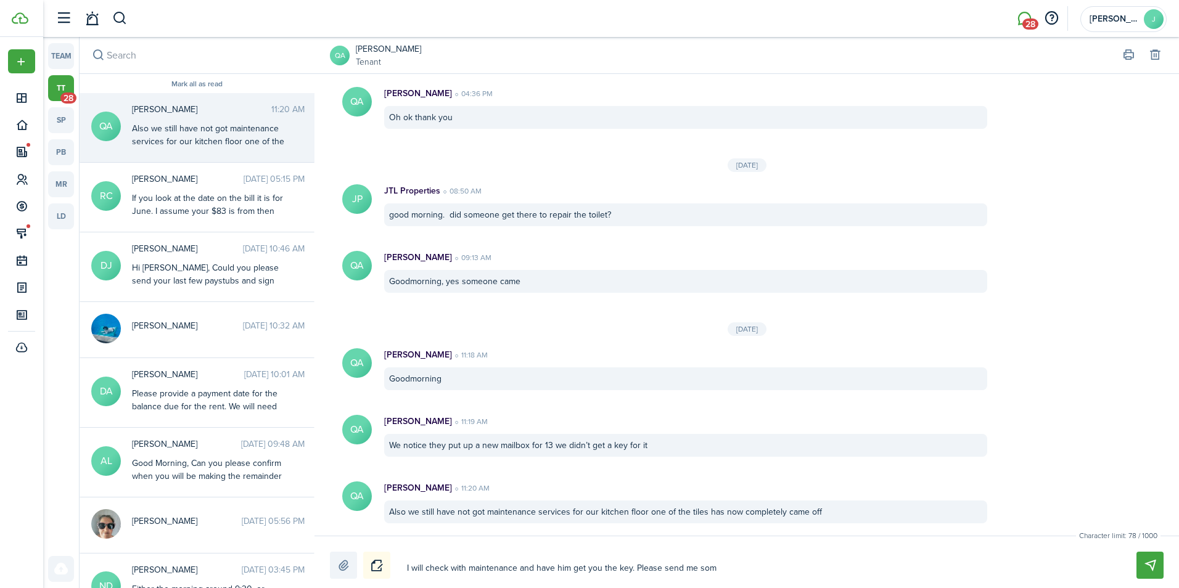
type textarea "I will check with maintenance and have him get you the key. Please send me some"
type textarea "I will check with maintenance and have him get you the key. Please send me some…"
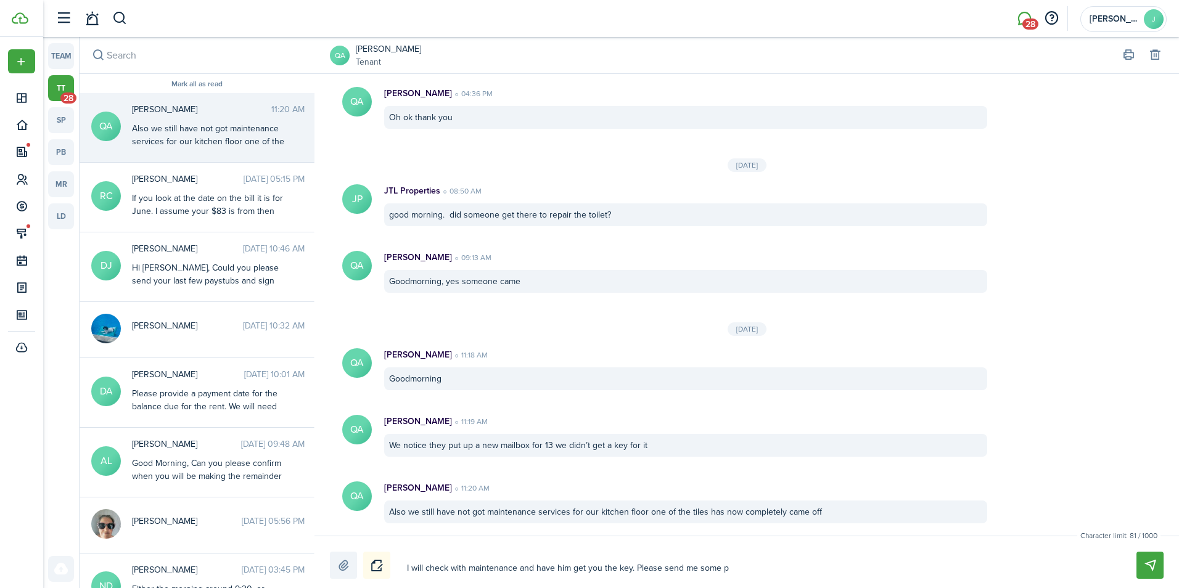
type textarea "I will check with maintenance and have him get you the key. Please send me some…"
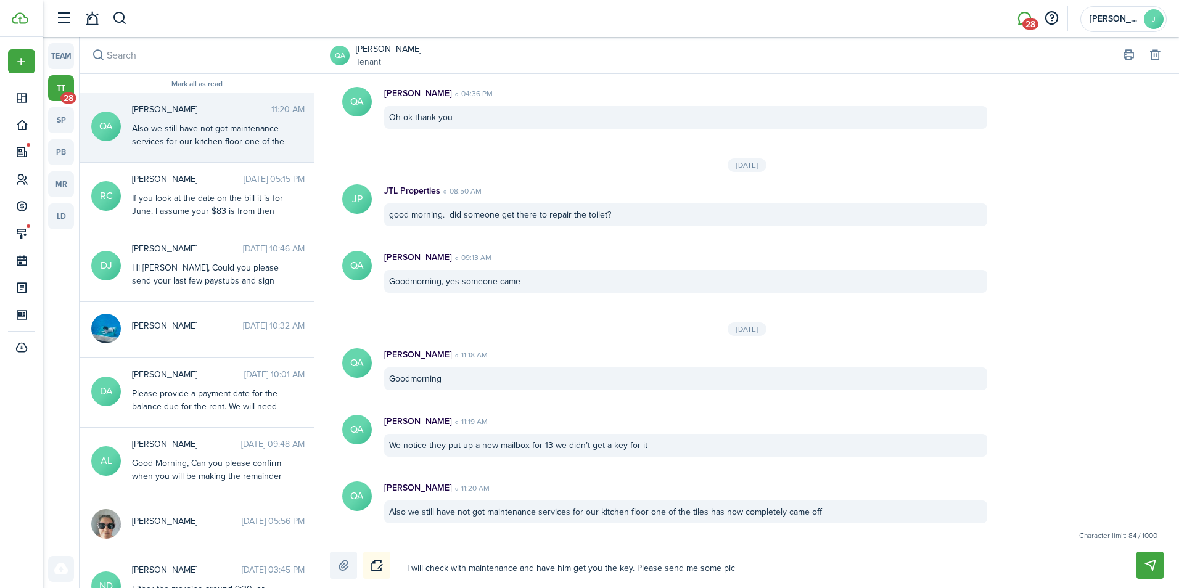
type textarea "I will check with maintenance and have him get you the key. Please send me some…"
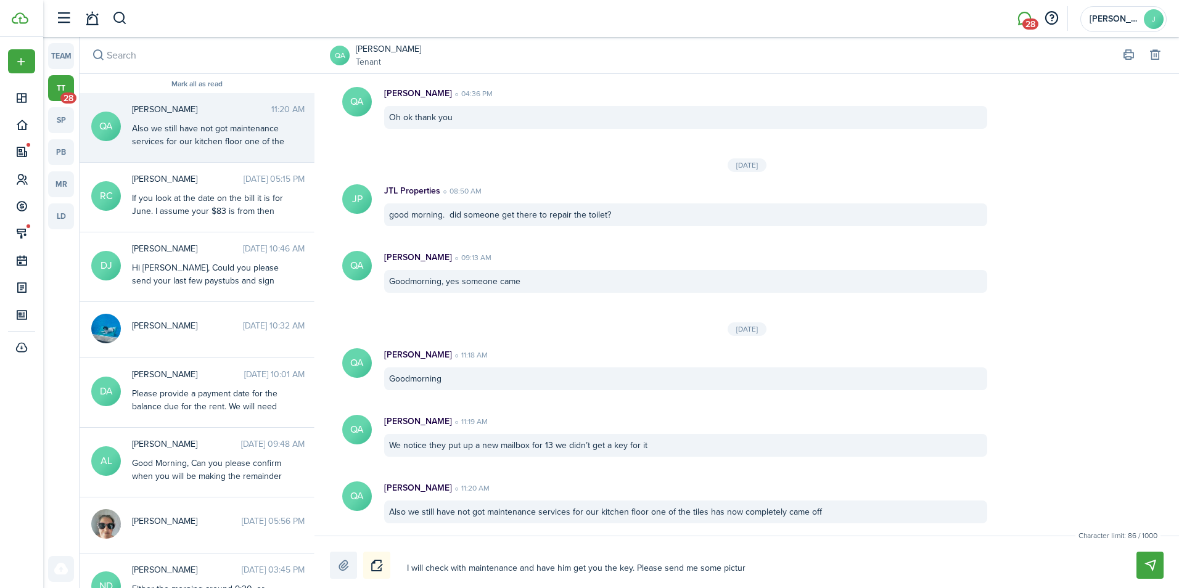
type textarea "I will check with maintenance and have him get you the key. Please send me some…"
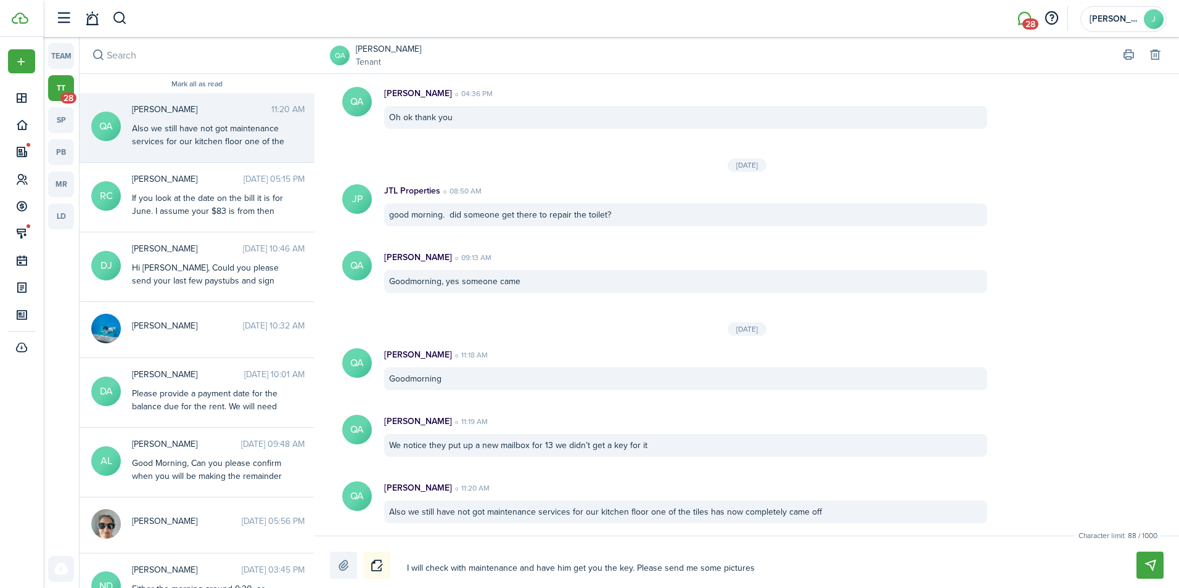
type textarea "I will check with maintenance and have him get you the key. Please send me some…"
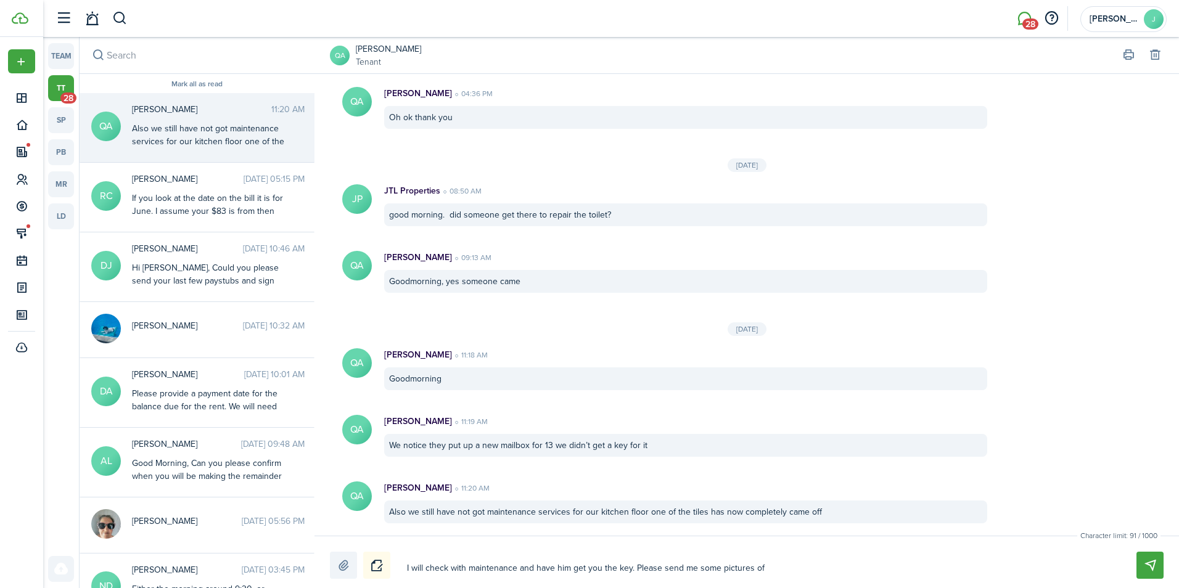
type textarea "I will check with maintenance and have him get you the key. Please send me some…"
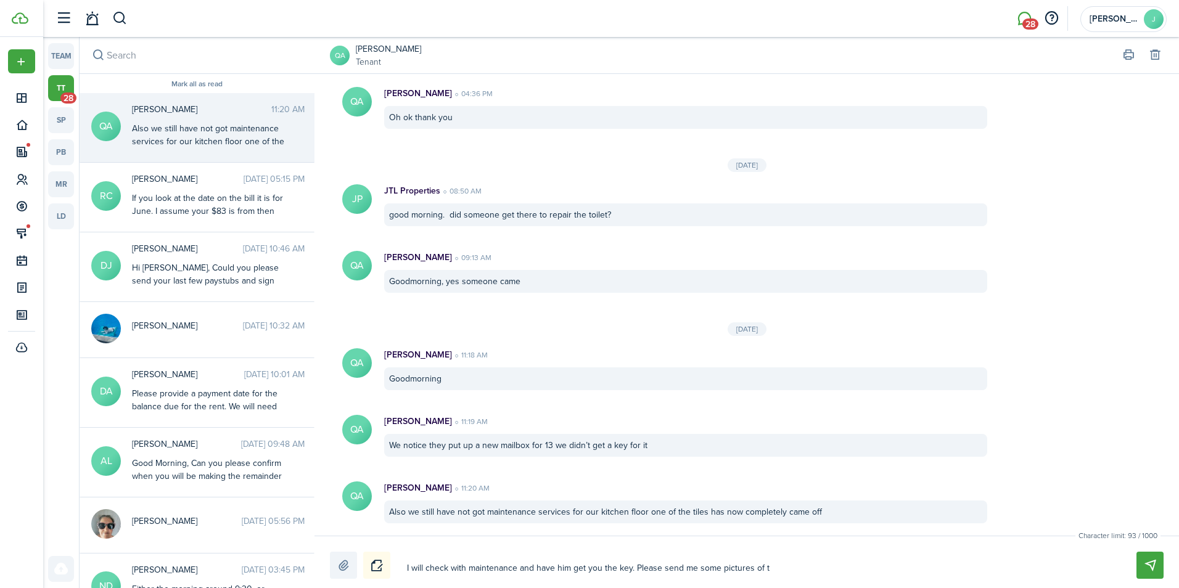
type textarea "I will check with maintenance and have him get you the key. Please send me some…"
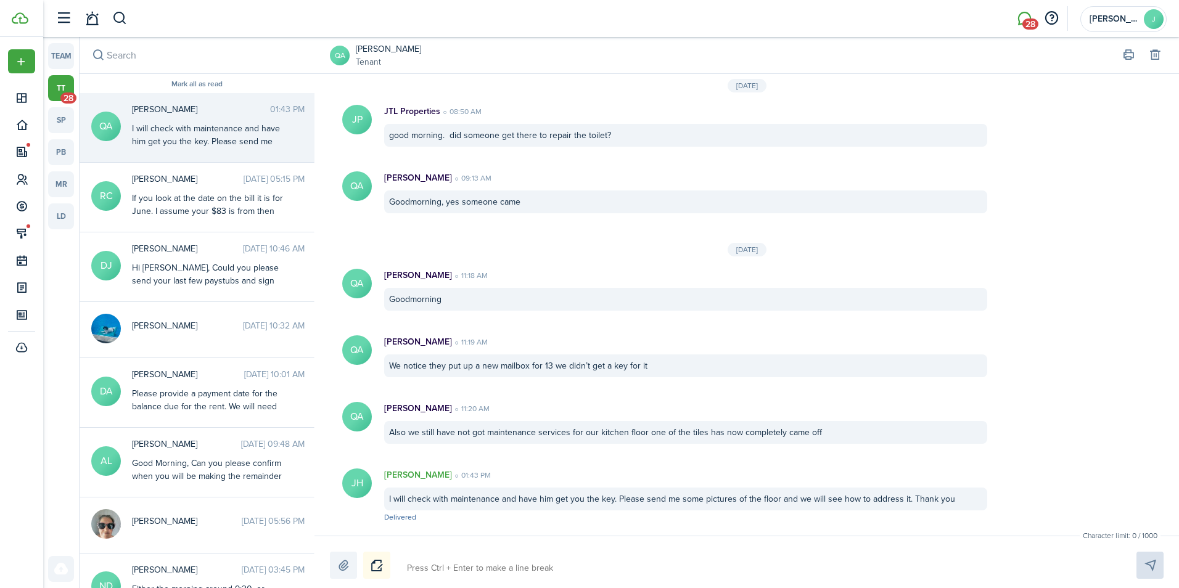
click at [1024, 19] on li "28" at bounding box center [1024, 18] width 28 height 31
click at [94, 20] on link at bounding box center [91, 18] width 23 height 31
